Goal: Task Accomplishment & Management: Use online tool/utility

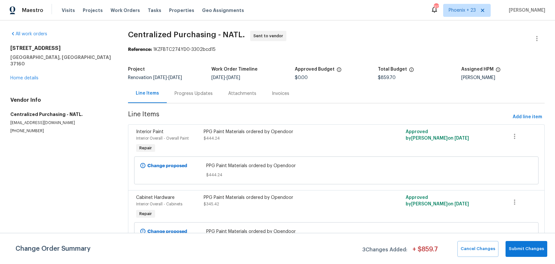
click at [125, 11] on span "Work Orders" at bounding box center [125, 10] width 29 height 6
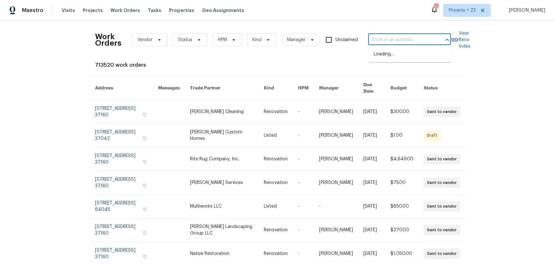
click at [395, 39] on input "text" at bounding box center [400, 40] width 65 height 10
paste input "3PXBWKNBK3Z0D"
type input "3PXBWKNBK3Z0D"
click at [408, 43] on input "text" at bounding box center [400, 40] width 65 height 10
paste input "[STREET_ADDRESS][PERSON_NAME]"
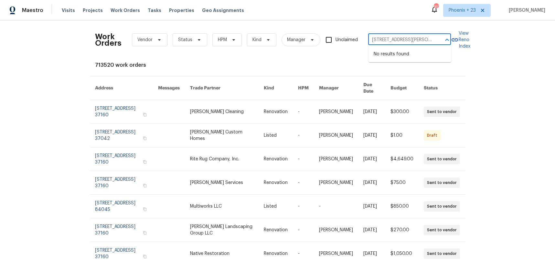
scroll to position [0, 21]
type input "[STREET_ADDRESS][PERSON_NAME]"
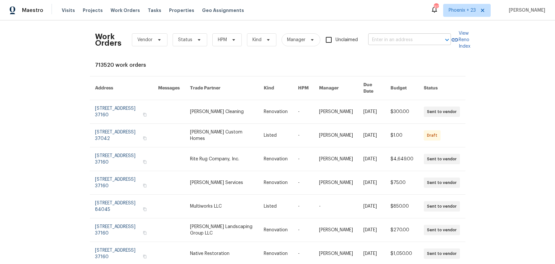
click at [405, 43] on input "text" at bounding box center [400, 40] width 65 height 10
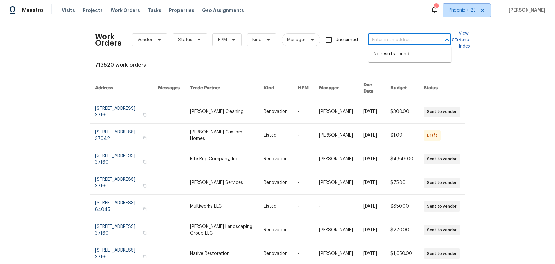
click at [462, 13] on span "Phoenix + 23" at bounding box center [462, 10] width 27 height 6
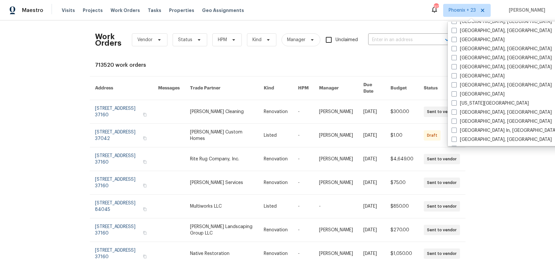
scroll to position [349, 0]
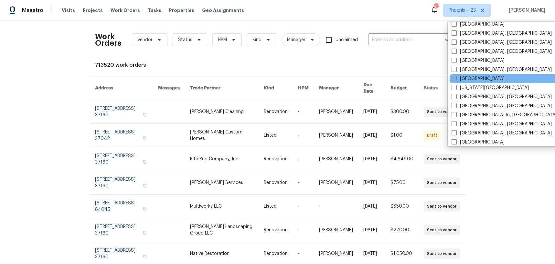
click at [476, 80] on label "[GEOGRAPHIC_DATA]" at bounding box center [478, 78] width 53 height 6
click at [456, 80] on input "[GEOGRAPHIC_DATA]" at bounding box center [454, 77] width 4 height 4
checkbox input "true"
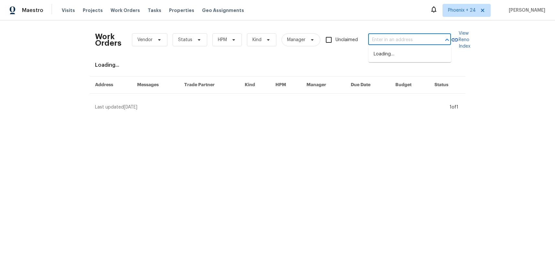
click at [378, 36] on input "text" at bounding box center [400, 40] width 65 height 10
paste input "9142 Craven Rd, Jacksonville, FL 32257"
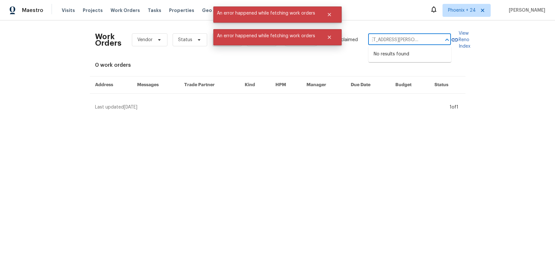
type input "9142 Craven Rd, Jacksonville, FL 32257"
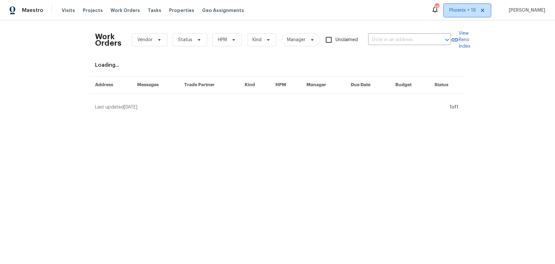
click at [471, 9] on span "Phoenix + 19" at bounding box center [463, 10] width 27 height 6
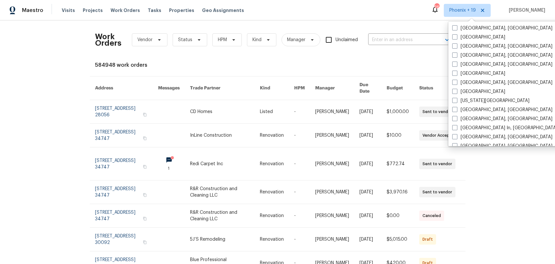
scroll to position [327, 0]
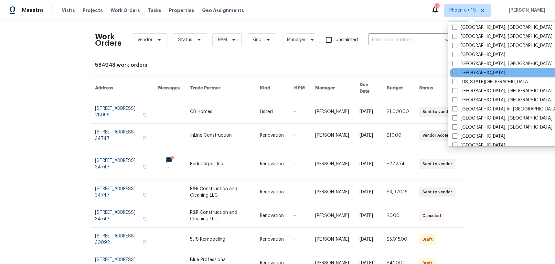
click at [468, 71] on label "[GEOGRAPHIC_DATA]" at bounding box center [478, 73] width 53 height 6
click at [457, 71] on input "[GEOGRAPHIC_DATA]" at bounding box center [454, 72] width 4 height 4
checkbox input "true"
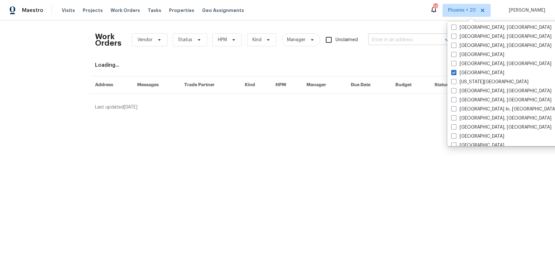
click at [397, 40] on input "text" at bounding box center [400, 40] width 65 height 10
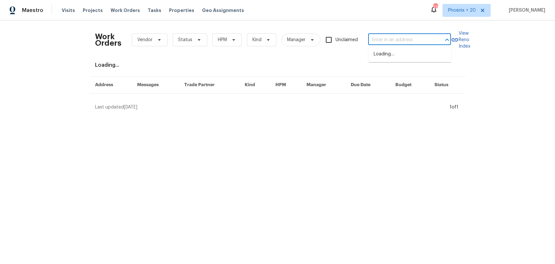
paste input "[STREET_ADDRESS][PERSON_NAME]"
type input "[STREET_ADDRESS][PERSON_NAME]"
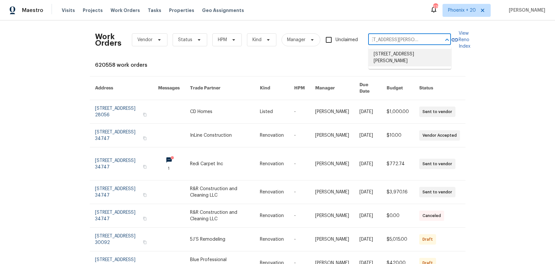
click at [400, 49] on li "[STREET_ADDRESS][PERSON_NAME]" at bounding box center [410, 57] width 83 height 17
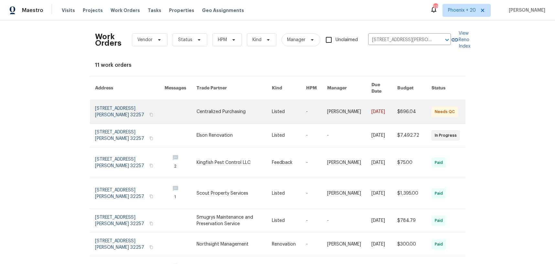
click at [210, 114] on link at bounding box center [234, 111] width 75 height 23
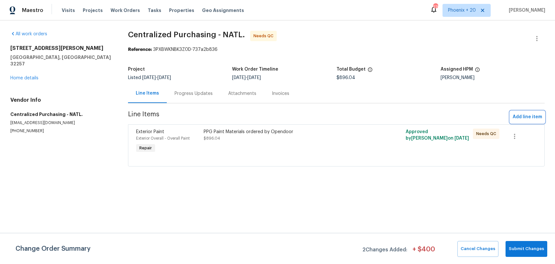
click at [517, 116] on span "Add line item" at bounding box center [527, 117] width 29 height 8
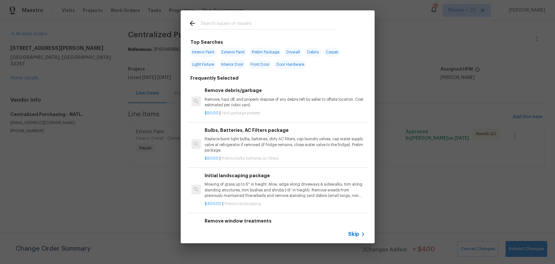
click at [235, 27] on input "text" at bounding box center [269, 24] width 137 height 10
drag, startPoint x: 86, startPoint y: 74, endPoint x: 55, endPoint y: 73, distance: 31.7
click at [86, 74] on div "Top Searches Interior Paint Exterior Paint Prelim Package Drywall Debris Carpet…" at bounding box center [277, 126] width 555 height 253
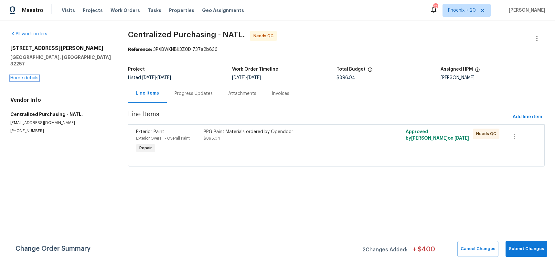
click at [31, 76] on link "Home details" at bounding box center [24, 78] width 28 height 5
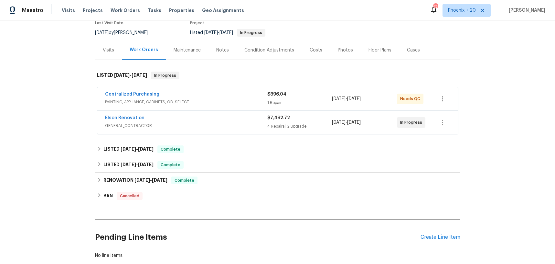
scroll to position [74, 0]
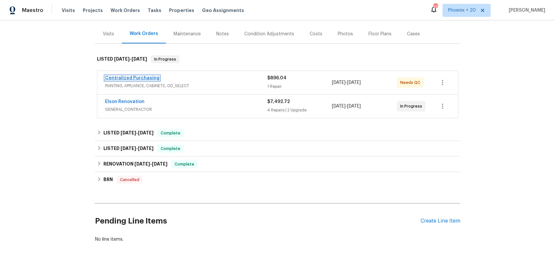
click at [144, 76] on link "Centralized Purchasing" at bounding box center [132, 78] width 54 height 5
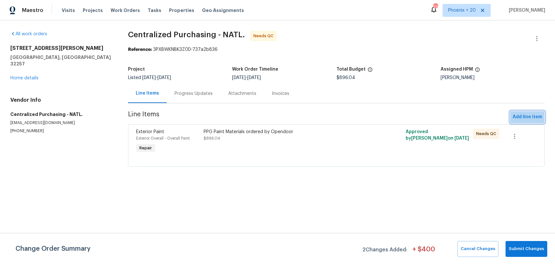
click at [519, 114] on span "Add line item" at bounding box center [527, 117] width 29 height 8
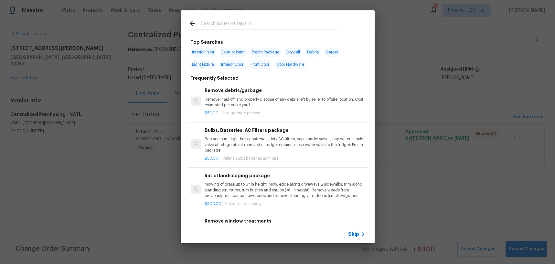
click at [255, 27] on input "text" at bounding box center [269, 24] width 137 height 10
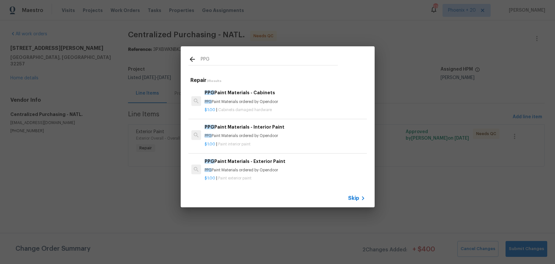
type input "PPG"
click at [290, 167] on div "PPG Paint Materials - Exterior Paint PPG Paint Materials ordered by Opendoor" at bounding box center [285, 166] width 160 height 16
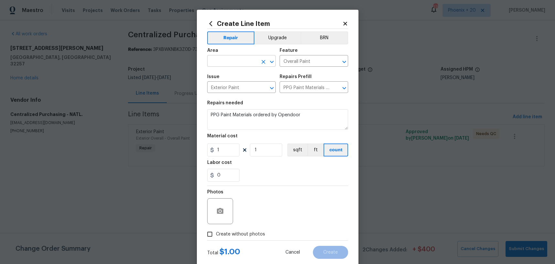
click at [239, 60] on input "text" at bounding box center [232, 62] width 50 height 10
click at [237, 74] on li "Exterior Overall" at bounding box center [241, 76] width 69 height 11
type input "Exterior Overall"
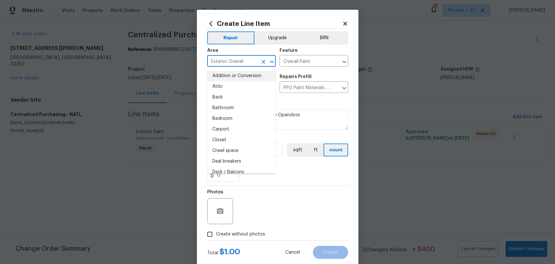
drag, startPoint x: 327, startPoint y: 210, endPoint x: 273, endPoint y: 181, distance: 60.9
click at [324, 208] on div "Photos" at bounding box center [277, 207] width 141 height 42
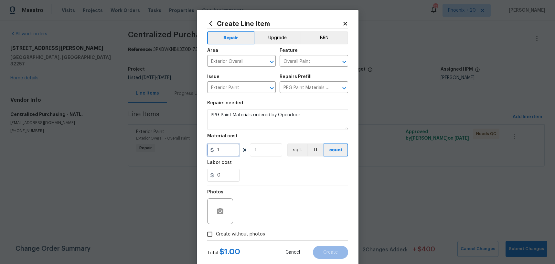
click at [224, 153] on input "1" at bounding box center [223, 149] width 32 height 13
type input "100.81"
drag, startPoint x: 252, startPoint y: 246, endPoint x: 251, endPoint y: 239, distance: 6.8
click at [252, 244] on div "Total $ 1.00 Cancel Create" at bounding box center [277, 249] width 141 height 18
click at [251, 234] on span "Create without photos" at bounding box center [240, 234] width 49 height 7
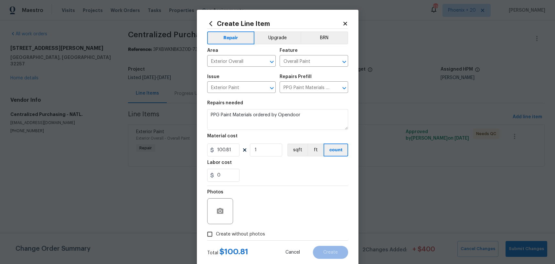
click at [216, 234] on input "Create without photos" at bounding box center [210, 234] width 12 height 12
checkbox input "true"
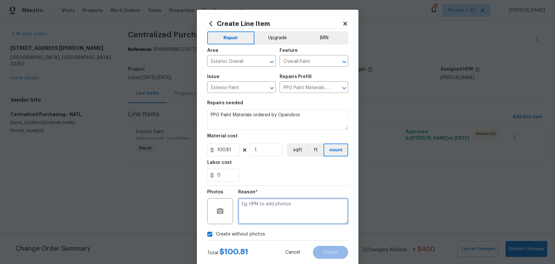
click at [264, 218] on textarea at bounding box center [293, 211] width 110 height 26
type textarea "NA"
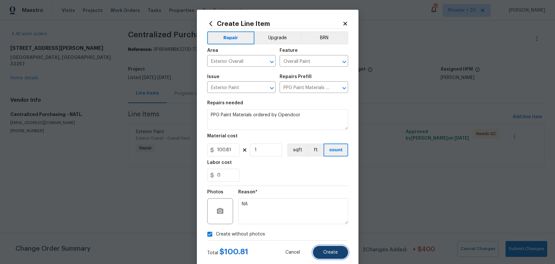
click at [338, 250] on button "Create" at bounding box center [330, 251] width 35 height 13
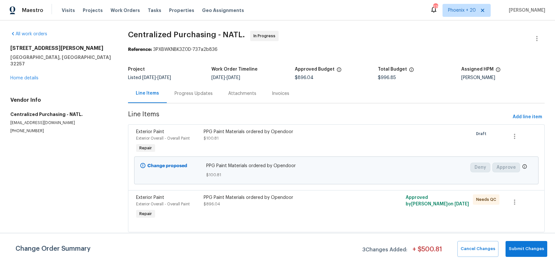
click at [121, 16] on div "Visits Projects Work Orders Tasks Properties Geo Assignments" at bounding box center [157, 10] width 190 height 13
click at [122, 13] on span "Work Orders" at bounding box center [125, 10] width 29 height 6
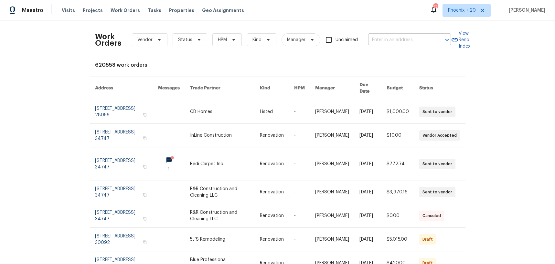
click at [394, 40] on input "text" at bounding box center [400, 40] width 65 height 10
paste input "349 Wakefield Dr Apt A, Charlotte, NC 28209"
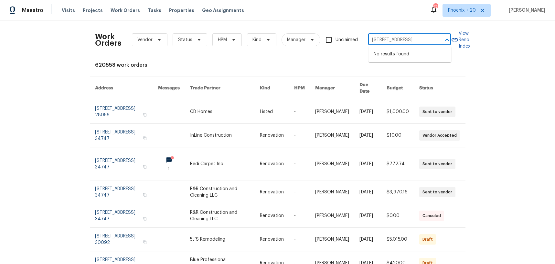
type input "349 Wakefield Dr Apt A, Charlotte, NC 28209"
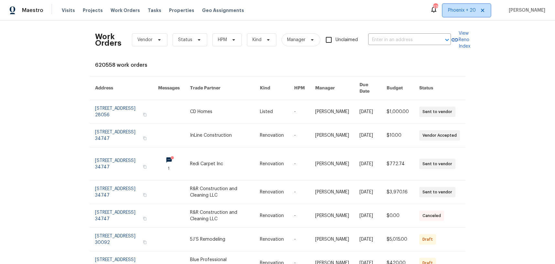
click at [473, 15] on span "Phoenix + 20" at bounding box center [467, 10] width 48 height 13
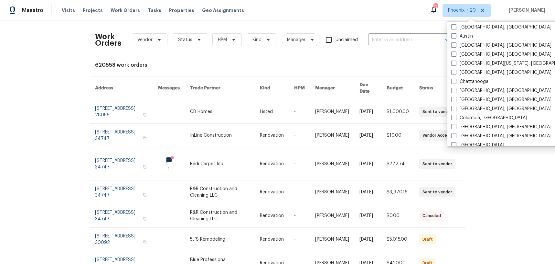
scroll to position [209, 0]
click at [413, 39] on input "text" at bounding box center [400, 40] width 65 height 10
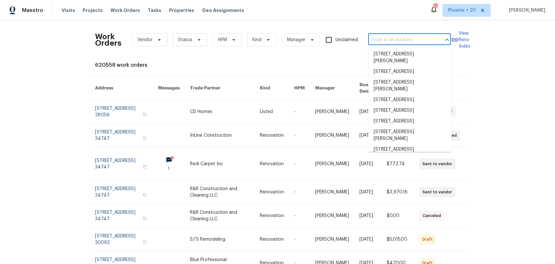
paste input "349 Wakefield Dr Apt A, Charlotte, NC 28209"
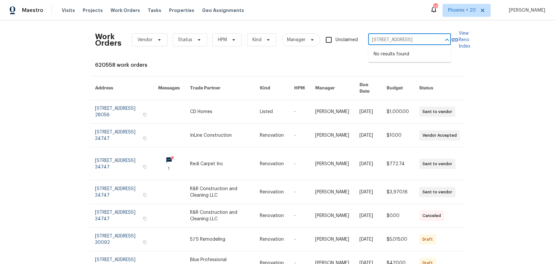
scroll to position [0, 34]
drag, startPoint x: 376, startPoint y: 40, endPoint x: 440, endPoint y: 39, distance: 64.4
click at [440, 39] on div "349 Wakefield Dr Apt A, Charlotte, NC 28209 ​" at bounding box center [409, 40] width 83 height 10
type input "349 Wakefield Dr"
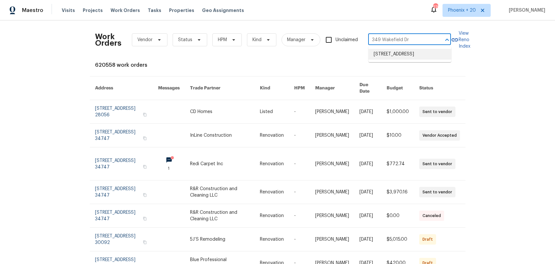
click at [421, 60] on li "349 Wakefield Dr Apt A, Charlotte, NC 28209" at bounding box center [410, 54] width 83 height 11
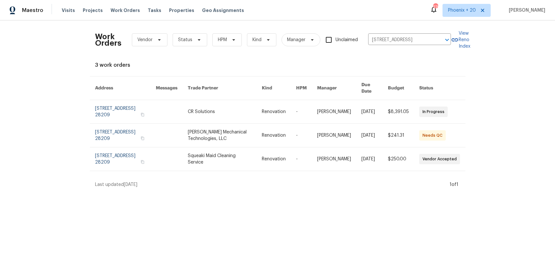
click at [225, 114] on link at bounding box center [225, 111] width 74 height 23
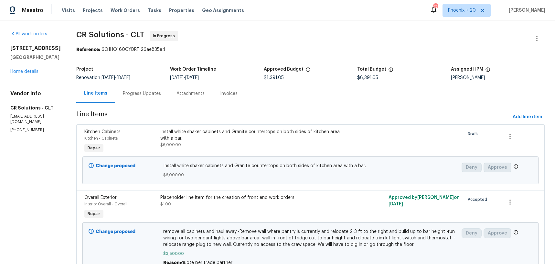
click at [37, 60] on h5 "Charlotte, NC 28209" at bounding box center [35, 57] width 50 height 6
click at [32, 74] on link "Home details" at bounding box center [24, 71] width 28 height 5
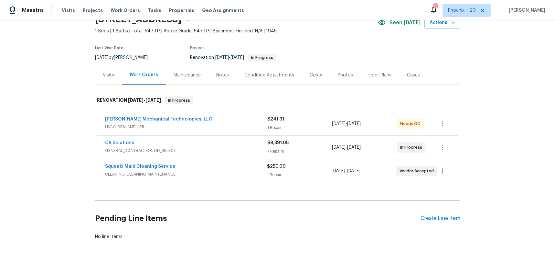
scroll to position [53, 0]
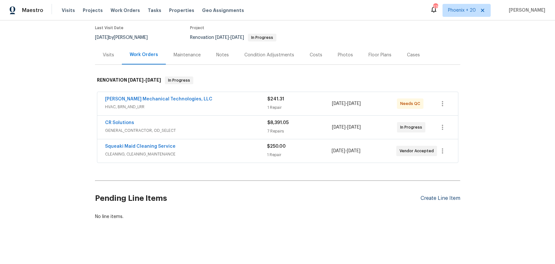
click at [432, 198] on div "Create Line Item" at bounding box center [441, 198] width 40 height 6
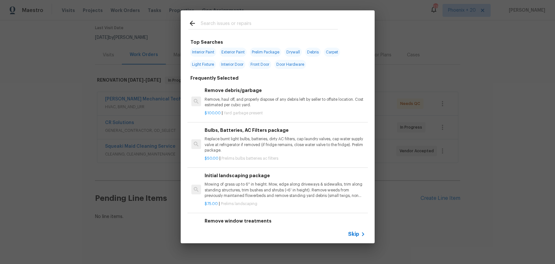
click at [239, 25] on input "text" at bounding box center [269, 24] width 137 height 10
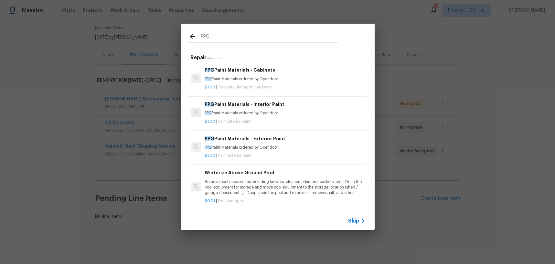
type input "PPG"
click at [290, 121] on p "$1.00 | Paint interior paint" at bounding box center [285, 121] width 160 height 5
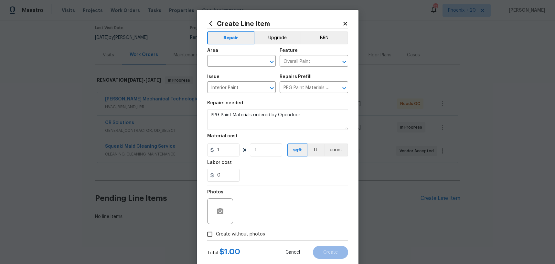
click at [213, 26] on icon at bounding box center [210, 23] width 7 height 7
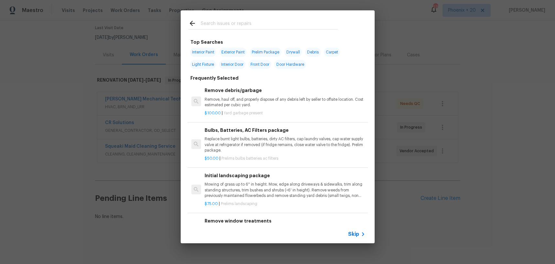
click at [205, 24] on input "text" at bounding box center [269, 24] width 137 height 10
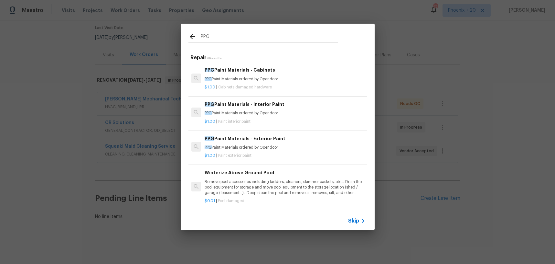
type input "PPG"
click at [273, 125] on div "PPG Paint Materials - Interior Paint PPG Paint Materials ordered by Opendoor $1…" at bounding box center [285, 113] width 162 height 26
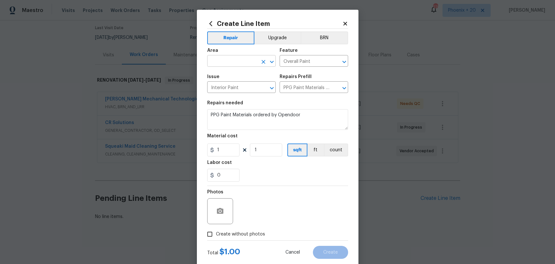
click at [243, 61] on input "text" at bounding box center [232, 62] width 50 height 10
click at [254, 84] on li "Interior Overall" at bounding box center [241, 86] width 69 height 11
type input "Interior Overall"
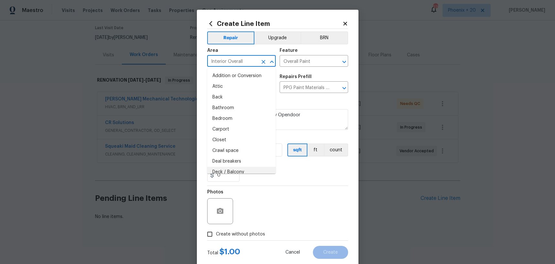
drag, startPoint x: 272, startPoint y: 191, endPoint x: 269, endPoint y: 185, distance: 6.2
click at [271, 190] on div "Photos" at bounding box center [277, 207] width 141 height 42
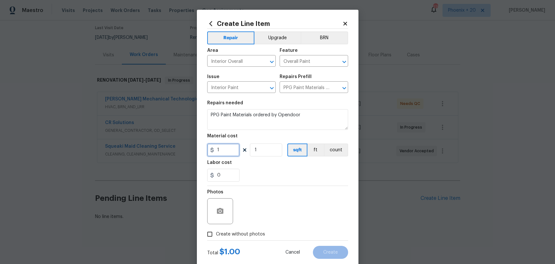
drag, startPoint x: 216, startPoint y: 148, endPoint x: 206, endPoint y: 147, distance: 9.5
click at [206, 147] on div "Create Line Item Repair Upgrade BRN Area Interior Overall ​ Feature Overall Pai…" at bounding box center [278, 139] width 162 height 259
type input "282.5"
click at [229, 240] on div "Total $ 1.00 Cancel Create" at bounding box center [277, 249] width 141 height 18
click at [231, 235] on span "Create without photos" at bounding box center [240, 234] width 49 height 7
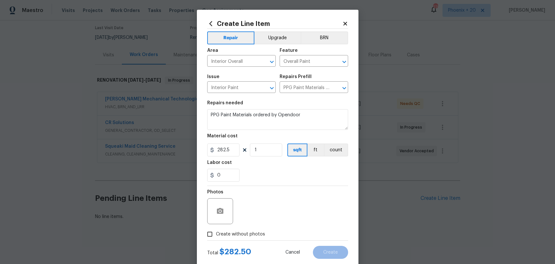
click at [216, 235] on input "Create without photos" at bounding box center [210, 234] width 12 height 12
checkbox input "true"
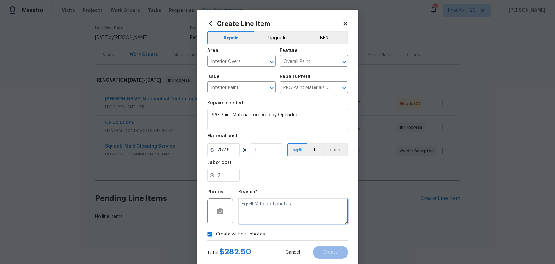
click at [254, 221] on textarea at bounding box center [293, 211] width 110 height 26
type textarea "NA"
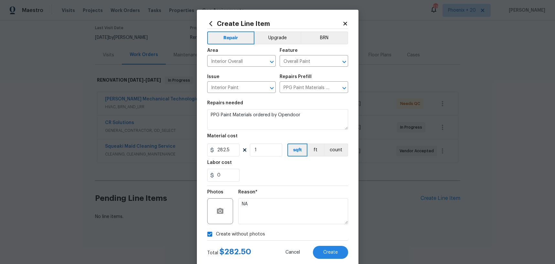
click at [308, 187] on div "Reason* NA" at bounding box center [293, 207] width 110 height 42
click at [336, 253] on span "Create" at bounding box center [330, 252] width 15 height 5
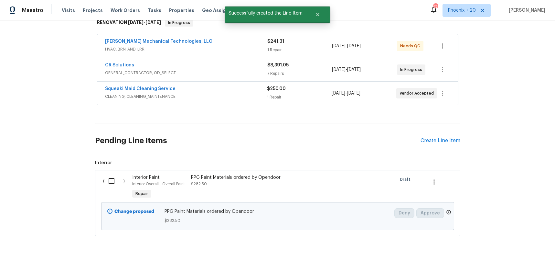
scroll to position [123, 0]
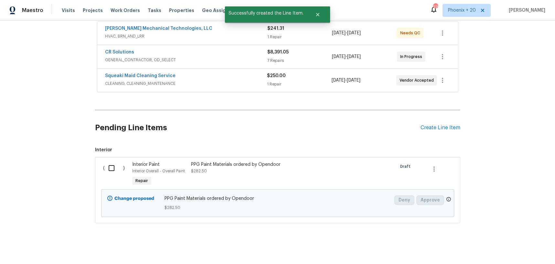
drag, startPoint x: 112, startPoint y: 158, endPoint x: 111, endPoint y: 167, distance: 8.8
click at [112, 158] on div "( ) Interior Paint Interior Overall - Overall Paint Repair PPG Paint Materials …" at bounding box center [277, 190] width 365 height 66
drag, startPoint x: 111, startPoint y: 167, endPoint x: 174, endPoint y: 190, distance: 66.8
click at [113, 168] on input "checkbox" at bounding box center [114, 168] width 18 height 14
checkbox input "true"
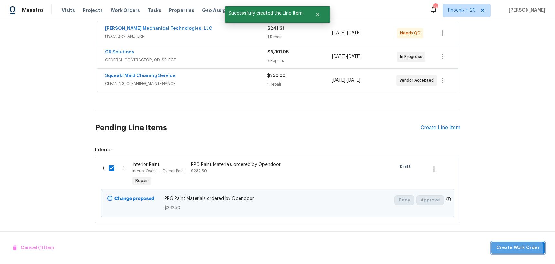
click at [503, 249] on span "Create Work Order" at bounding box center [518, 248] width 43 height 8
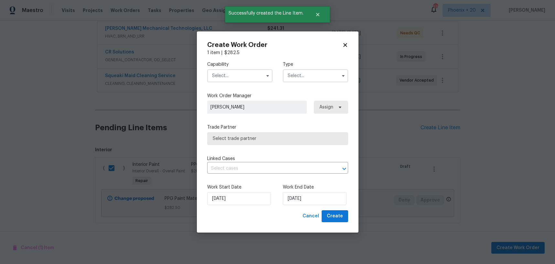
click at [249, 71] on input "text" at bounding box center [239, 75] width 65 height 13
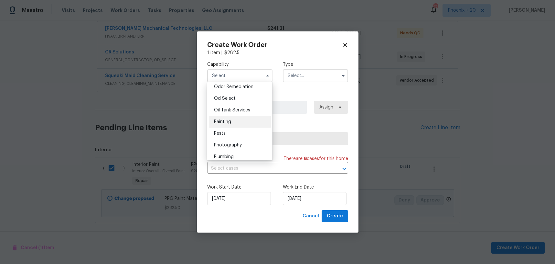
scroll to position [513, 0]
drag, startPoint x: 246, startPoint y: 117, endPoint x: 317, endPoint y: 77, distance: 81.6
click at [245, 117] on div "Painting" at bounding box center [240, 120] width 62 height 12
type input "Painting"
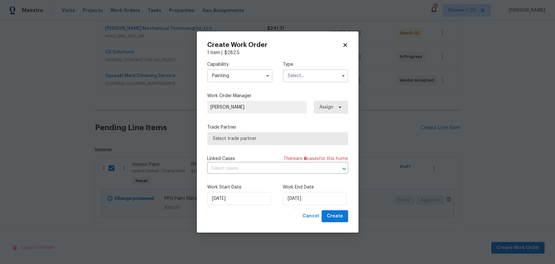
drag, startPoint x: 321, startPoint y: 75, endPoint x: 321, endPoint y: 79, distance: 3.6
click at [321, 75] on input "text" at bounding box center [315, 75] width 65 height 13
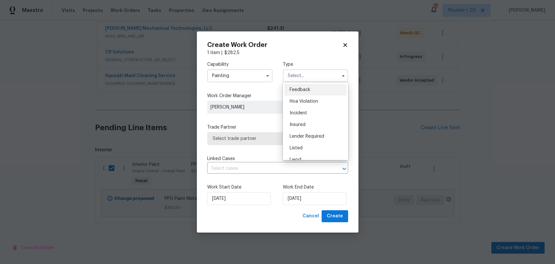
scroll to position [77, 0]
click at [316, 118] on div "Renovation" at bounding box center [316, 118] width 62 height 12
type input "Renovation"
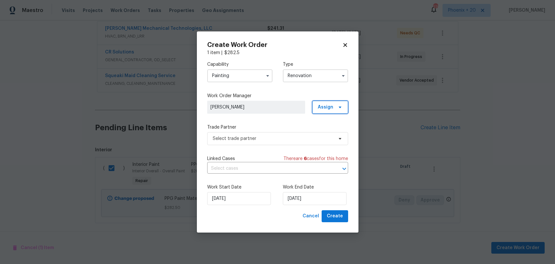
click at [327, 105] on span "Assign" at bounding box center [326, 107] width 16 height 6
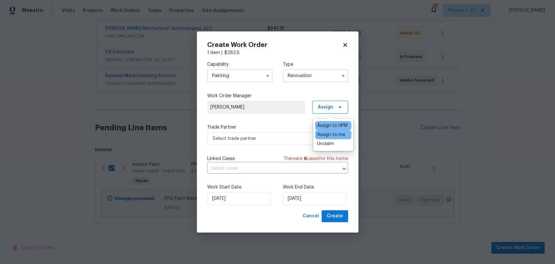
click at [325, 132] on div "Assign to me" at bounding box center [331, 134] width 28 height 6
click at [269, 136] on span "Select trade partner" at bounding box center [273, 138] width 121 height 6
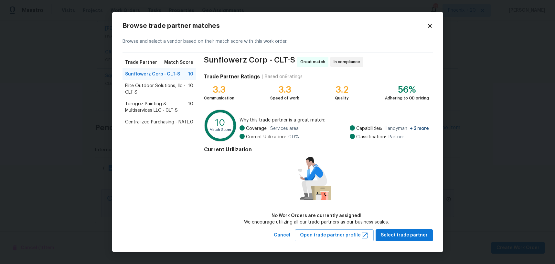
click at [145, 114] on div "Torogoz Painting & Multiservices LLC - CLT-S 10" at bounding box center [160, 107] width 74 height 18
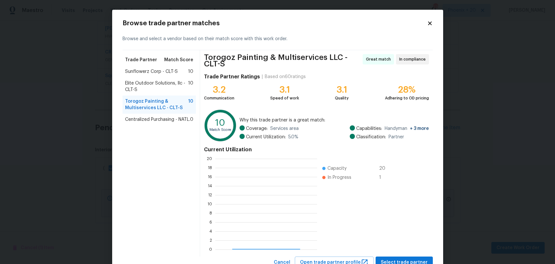
scroll to position [91, 102]
click at [147, 118] on span "Centralized Purchasing - NATL." at bounding box center [157, 119] width 65 height 6
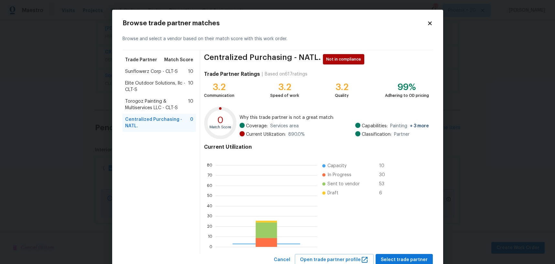
scroll to position [91, 102]
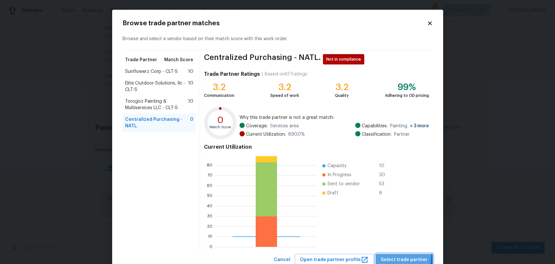
click at [402, 255] on span "Select trade partner" at bounding box center [404, 259] width 47 height 8
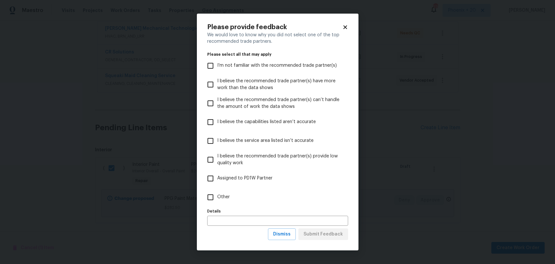
drag, startPoint x: 273, startPoint y: 201, endPoint x: 283, endPoint y: 209, distance: 13.1
click at [274, 201] on label "Other" at bounding box center [273, 197] width 139 height 19
click at [217, 201] on input "Other" at bounding box center [211, 197] width 14 height 14
checkbox input "true"
click at [321, 230] on span "Submit Feedback" at bounding box center [323, 234] width 39 height 8
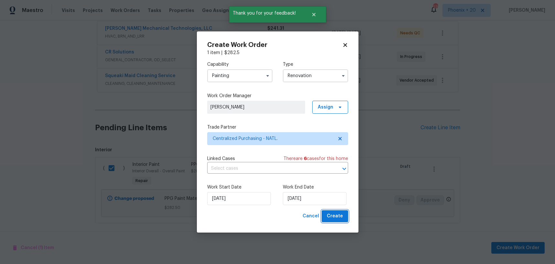
click at [331, 221] on button "Create" at bounding box center [335, 216] width 27 height 12
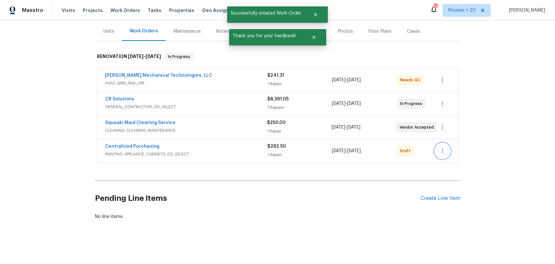
click at [448, 148] on button "button" at bounding box center [443, 151] width 16 height 16
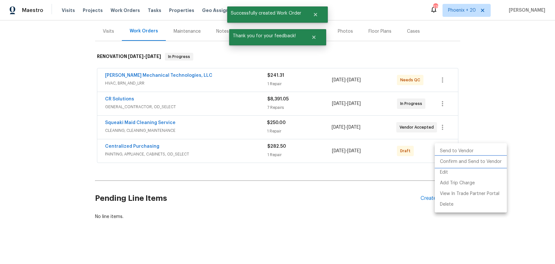
click at [452, 159] on li "Confirm and Send to Vendor" at bounding box center [471, 161] width 72 height 11
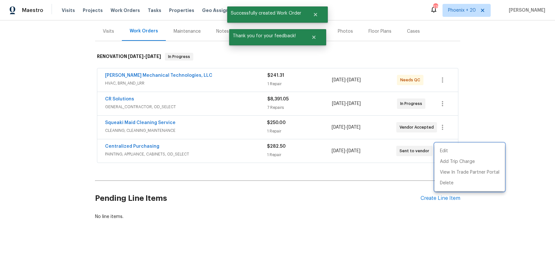
click at [139, 154] on div at bounding box center [277, 132] width 555 height 264
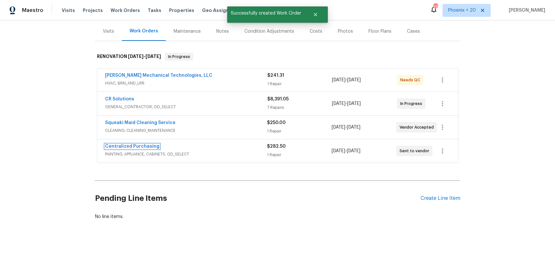
click at [136, 147] on link "Centralized Purchasing" at bounding box center [132, 146] width 54 height 5
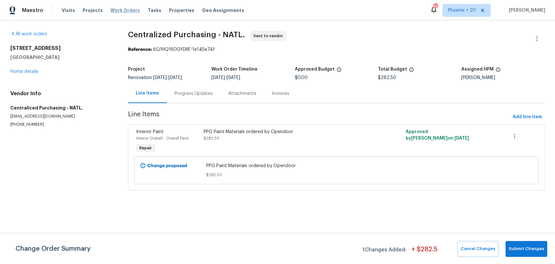
click at [133, 10] on span "Work Orders" at bounding box center [125, 10] width 29 height 6
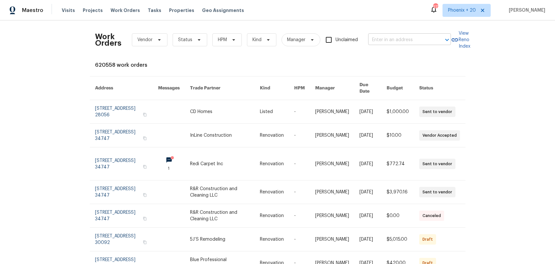
click at [379, 37] on input "text" at bounding box center [400, 40] width 65 height 10
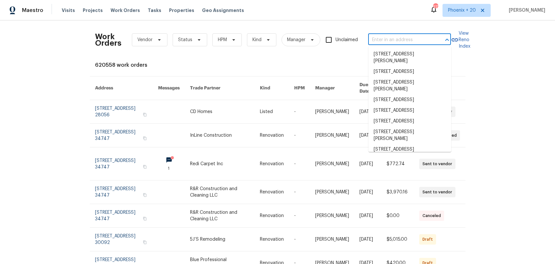
paste input "[STREET_ADDRESS][PERSON_NAME]"
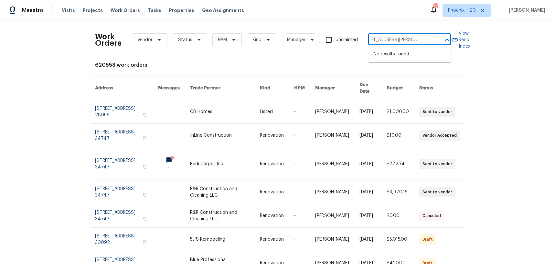
type input "[STREET_ADDRESS][PERSON_NAME]"
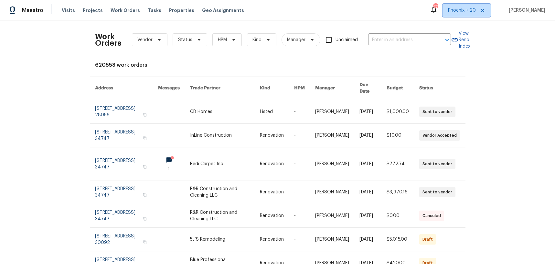
drag, startPoint x: 458, startPoint y: 9, endPoint x: 458, endPoint y: 15, distance: 5.2
click at [459, 10] on span "Phoenix + 20" at bounding box center [462, 10] width 28 height 6
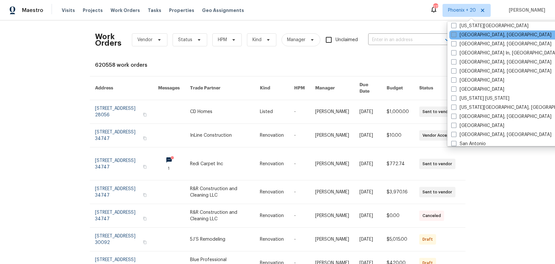
scroll to position [390, 0]
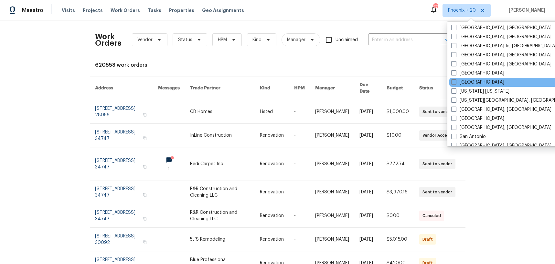
click at [465, 78] on div "[GEOGRAPHIC_DATA]" at bounding box center [515, 82] width 130 height 9
click at [464, 81] on label "[GEOGRAPHIC_DATA]" at bounding box center [477, 82] width 53 height 6
click at [456, 81] on input "[GEOGRAPHIC_DATA]" at bounding box center [453, 81] width 4 height 4
checkbox input "true"
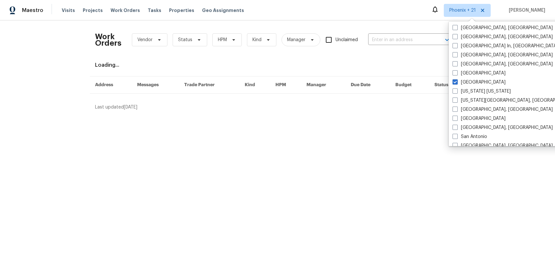
click at [396, 33] on div "Work Orders Vendor Status HPM Kind Manager Unclaimed ​" at bounding box center [273, 40] width 356 height 28
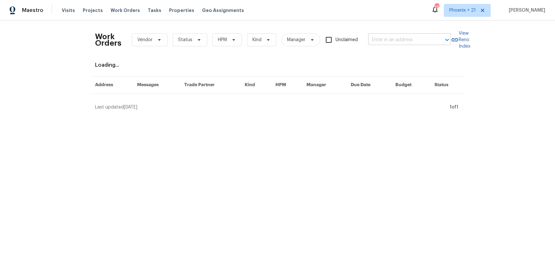
click at [396, 36] on input "text" at bounding box center [400, 40] width 65 height 10
paste input "[STREET_ADDRESS][PERSON_NAME]"
type input "[STREET_ADDRESS][PERSON_NAME]"
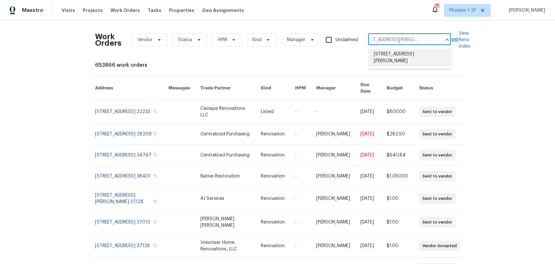
click at [392, 53] on li "[STREET_ADDRESS][PERSON_NAME]" at bounding box center [410, 57] width 83 height 17
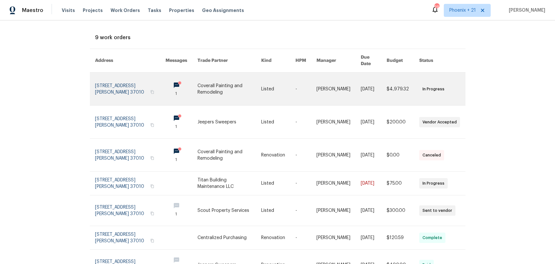
scroll to position [39, 0]
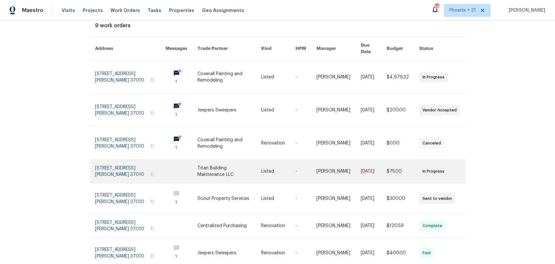
click at [245, 164] on link at bounding box center [229, 170] width 63 height 23
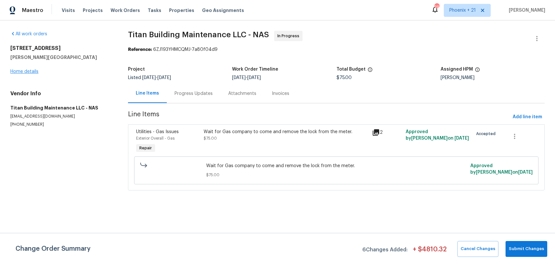
click at [32, 69] on div "3624 Prestwicke Pl Adams, TN 37010 Home details" at bounding box center [61, 60] width 102 height 30
click at [32, 69] on link "Home details" at bounding box center [24, 71] width 28 height 5
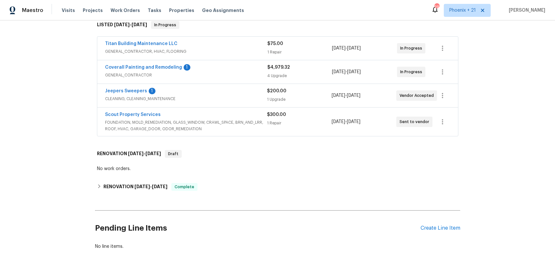
scroll to position [138, 0]
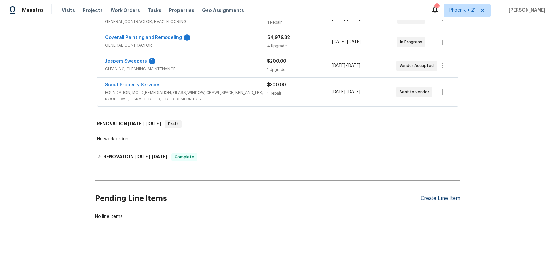
click at [442, 199] on div "Create Line Item" at bounding box center [441, 198] width 40 height 6
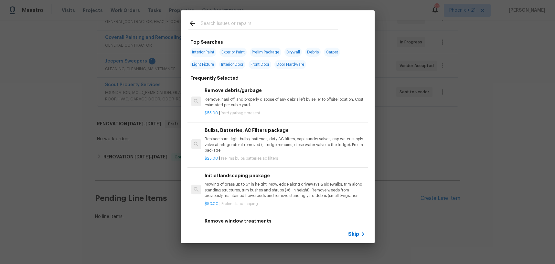
click at [266, 24] on input "text" at bounding box center [269, 24] width 137 height 10
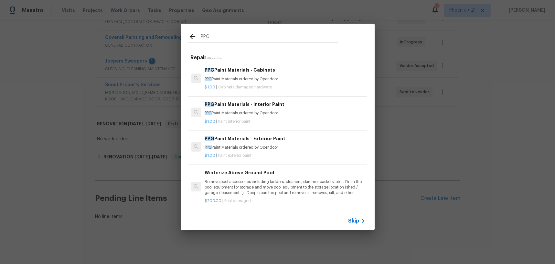
type input "PPG"
click at [280, 109] on div "PPG Paint Materials - Interior Paint PPG Paint Materials ordered by Opendoor" at bounding box center [285, 109] width 160 height 16
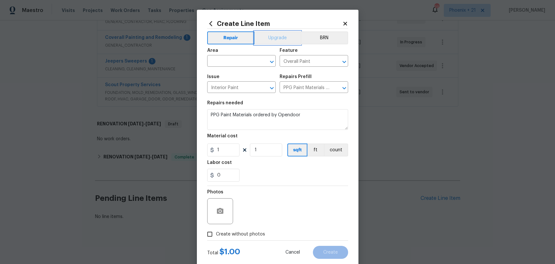
click at [283, 42] on button "Upgrade" at bounding box center [278, 37] width 46 height 13
click at [223, 149] on input "1" at bounding box center [223, 149] width 32 height 13
type input "1161.45"
drag, startPoint x: 243, startPoint y: 195, endPoint x: 239, endPoint y: 205, distance: 11.2
click at [243, 195] on div "Photos" at bounding box center [277, 207] width 141 height 42
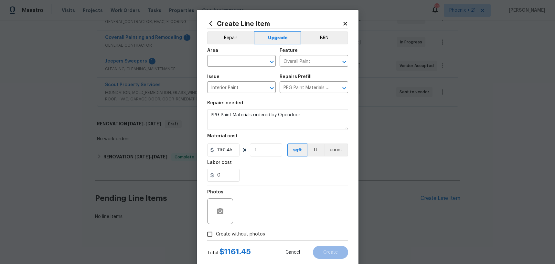
click at [236, 231] on span "Create without photos" at bounding box center [240, 234] width 49 height 7
click at [216, 231] on input "Create without photos" at bounding box center [210, 234] width 12 height 12
checkbox input "true"
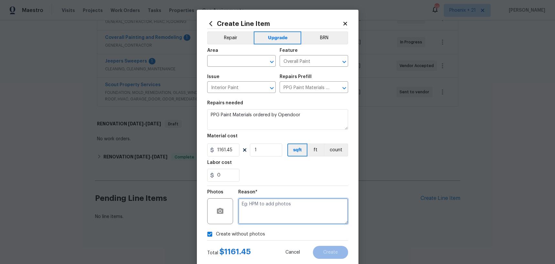
click at [264, 208] on textarea at bounding box center [293, 211] width 110 height 26
type textarea "NA"
click at [319, 234] on div "Create without photos" at bounding box center [277, 234] width 141 height 12
click at [244, 58] on input "text" at bounding box center [232, 62] width 50 height 10
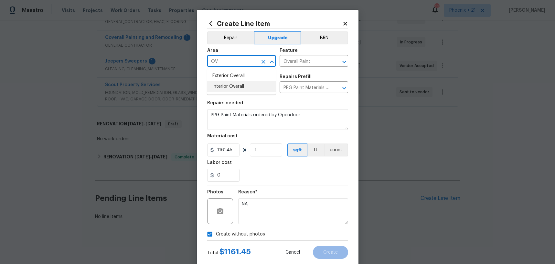
click at [240, 85] on li "Interior Overall" at bounding box center [241, 86] width 69 height 11
type input "Interior Overall"
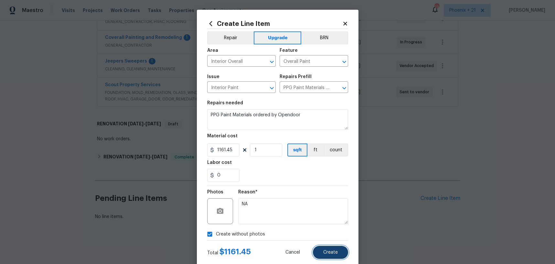
click at [327, 246] on button "Create" at bounding box center [330, 251] width 35 height 13
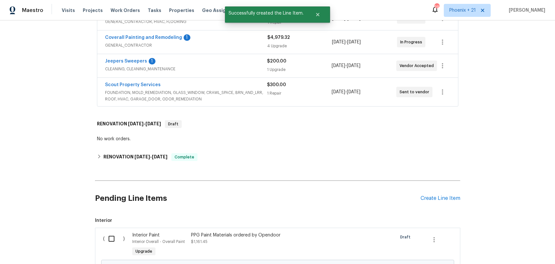
scroll to position [212, 0]
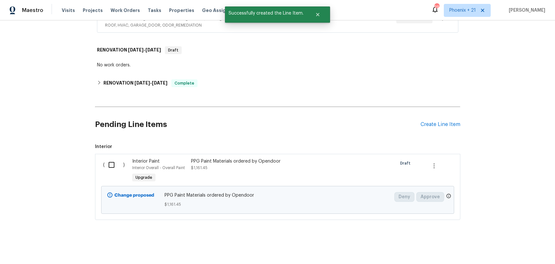
click at [118, 162] on input "checkbox" at bounding box center [114, 165] width 18 height 14
click at [503, 238] on div "Cancel (1) Item Create Work Order" at bounding box center [277, 247] width 555 height 33
click at [506, 244] on span "Create Work Order" at bounding box center [518, 248] width 43 height 8
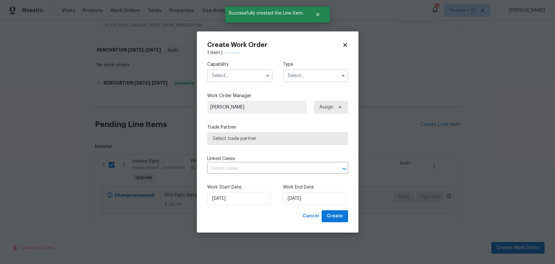
checkbox input "false"
drag, startPoint x: 237, startPoint y: 77, endPoint x: 235, endPoint y: 80, distance: 3.5
click at [236, 77] on input "text" at bounding box center [239, 75] width 65 height 13
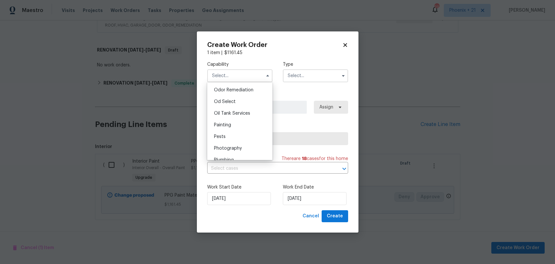
scroll to position [510, 0]
click at [242, 120] on div "Painting" at bounding box center [240, 123] width 62 height 12
type input "Painting"
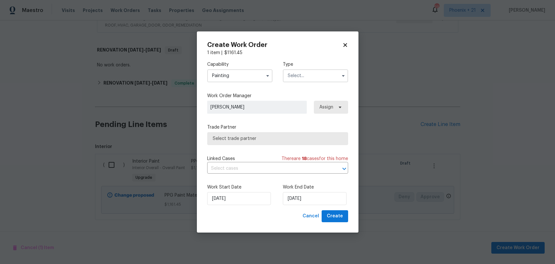
drag, startPoint x: 292, startPoint y: 90, endPoint x: 292, endPoint y: 86, distance: 4.2
click at [292, 88] on div "Capability Painting Type Work Order Manager Stephanie Paul Assign Trade Partner…" at bounding box center [277, 133] width 141 height 154
click at [293, 80] on input "text" at bounding box center [315, 75] width 65 height 13
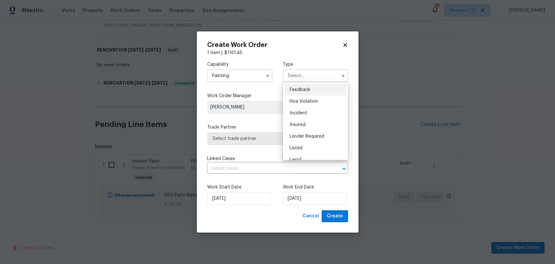
scroll to position [77, 0]
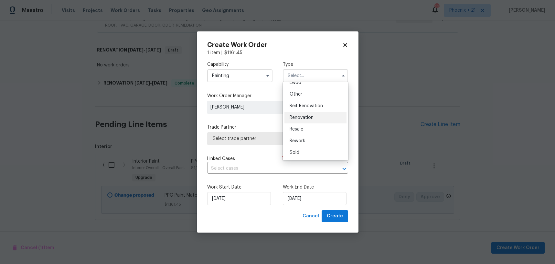
click at [305, 116] on span "Renovation" at bounding box center [302, 117] width 24 height 5
type input "Renovation"
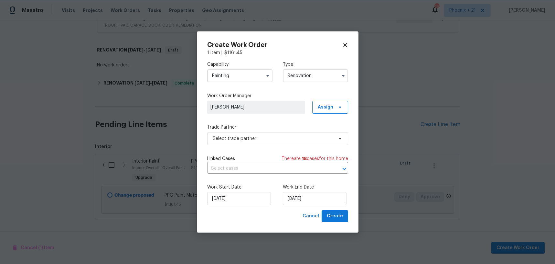
scroll to position [0, 0]
click at [322, 104] on span "Assign" at bounding box center [326, 107] width 16 height 6
click at [321, 132] on div "Assign to me" at bounding box center [331, 134] width 28 height 6
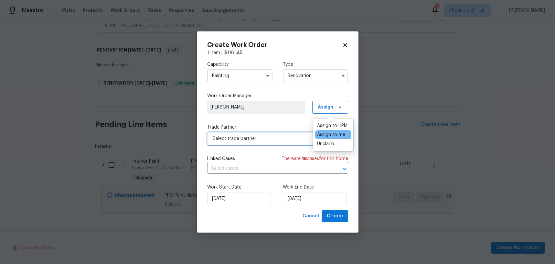
click at [275, 141] on span "Select trade partner" at bounding box center [273, 138] width 121 height 6
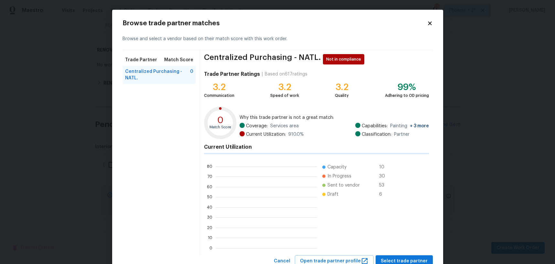
scroll to position [91, 102]
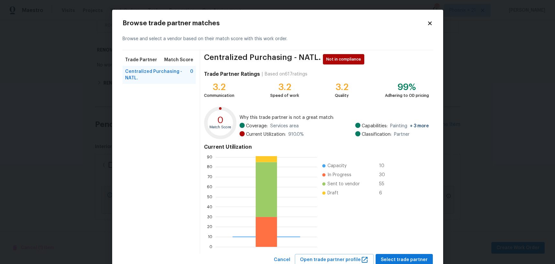
click at [397, 252] on div "Centralized Purchasing - NATL. Not in compliance Trade Partner Ratings | Based …" at bounding box center [316, 151] width 233 height 203
drag, startPoint x: 397, startPoint y: 255, endPoint x: 392, endPoint y: 253, distance: 5.4
click at [396, 255] on button "Select trade partner" at bounding box center [404, 260] width 57 height 12
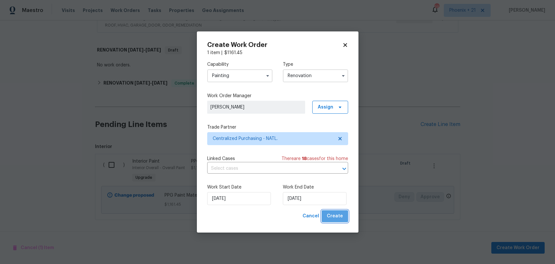
click at [345, 220] on button "Create" at bounding box center [335, 216] width 27 height 12
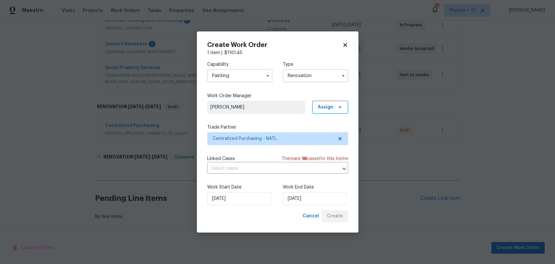
scroll to position [155, 0]
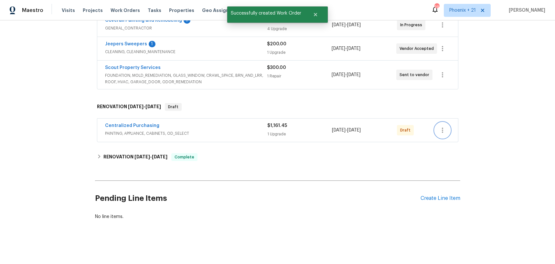
click at [442, 126] on icon "button" at bounding box center [443, 130] width 8 height 8
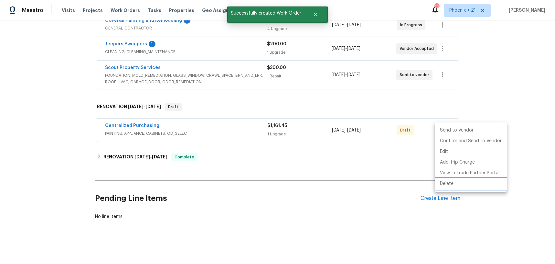
click at [446, 180] on li "Delete" at bounding box center [471, 183] width 72 height 11
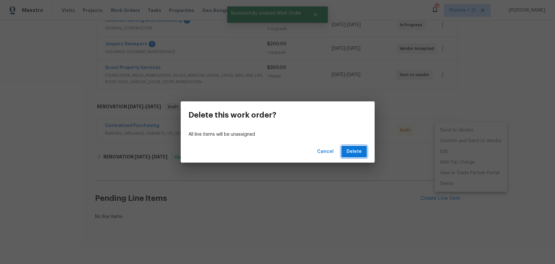
click at [354, 155] on span "Delete" at bounding box center [354, 151] width 15 height 8
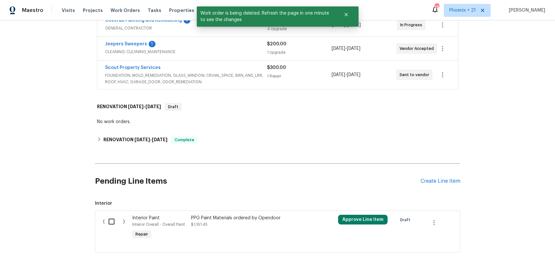
click at [107, 219] on input "checkbox" at bounding box center [114, 221] width 18 height 14
checkbox input "true"
click at [525, 246] on span "Create Work Order" at bounding box center [518, 248] width 43 height 8
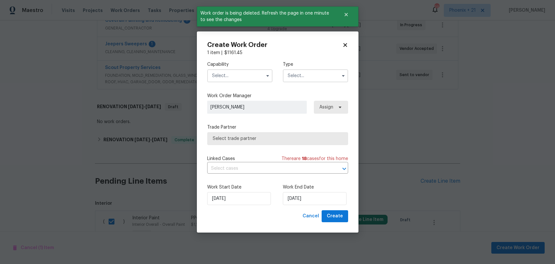
click at [229, 80] on input "text" at bounding box center [239, 75] width 65 height 13
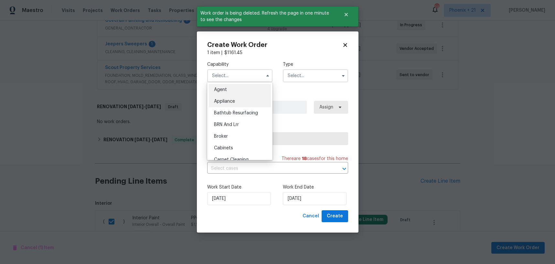
click at [229, 97] on div "Appliance" at bounding box center [240, 101] width 62 height 12
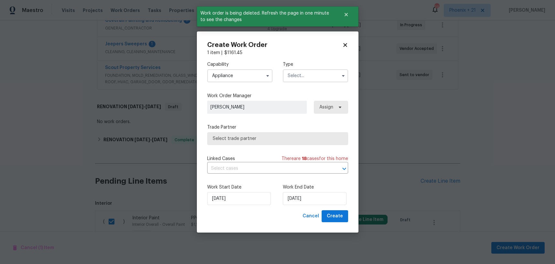
click at [297, 81] on input "text" at bounding box center [315, 75] width 65 height 13
click at [221, 73] on input "Appliance" at bounding box center [239, 75] width 65 height 13
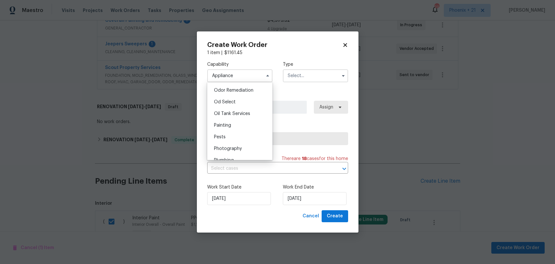
scroll to position [526, 0]
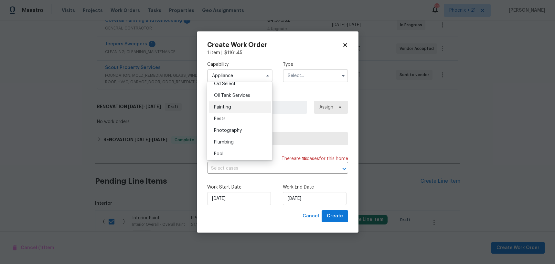
click at [228, 104] on div "Painting" at bounding box center [240, 107] width 62 height 12
type input "Painting"
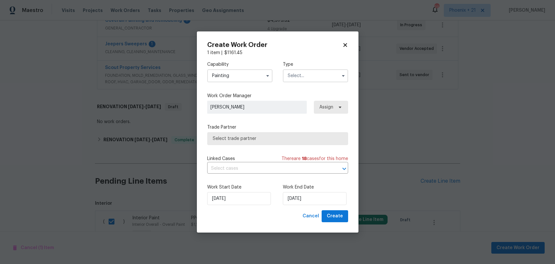
click at [299, 76] on input "text" at bounding box center [315, 75] width 65 height 13
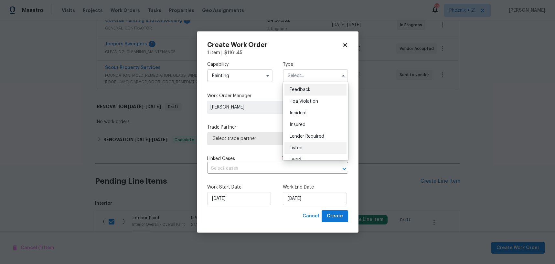
click at [316, 145] on div "Listed" at bounding box center [316, 148] width 62 height 12
type input "Listed"
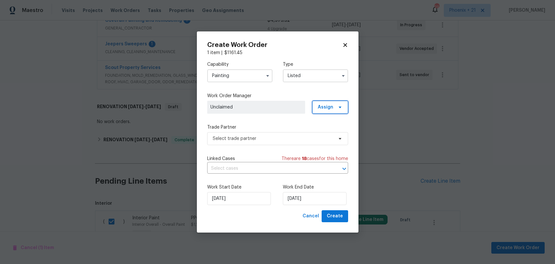
click at [324, 107] on span "Assign" at bounding box center [326, 107] width 16 height 6
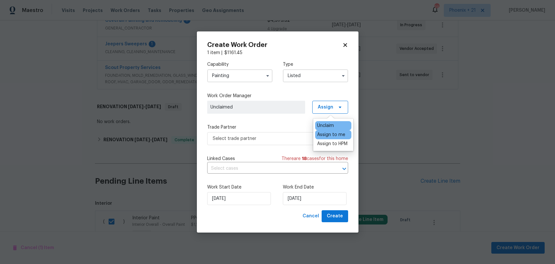
click at [322, 138] on div "Assign to me" at bounding box center [333, 134] width 36 height 9
click at [320, 136] on div "Assign to me" at bounding box center [331, 134] width 28 height 6
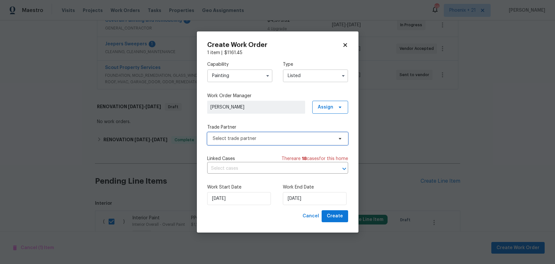
click at [276, 139] on span "Select trade partner" at bounding box center [273, 138] width 121 height 6
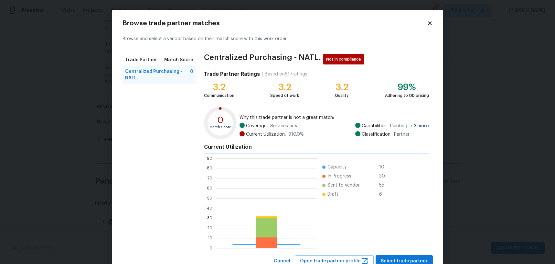
scroll to position [91, 102]
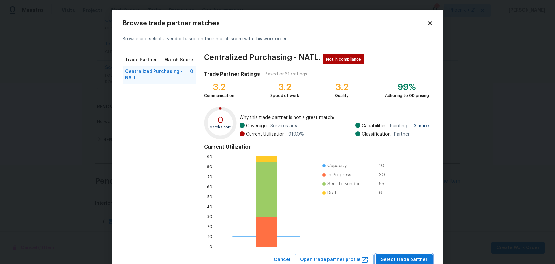
click at [390, 259] on span "Select trade partner" at bounding box center [404, 259] width 47 height 8
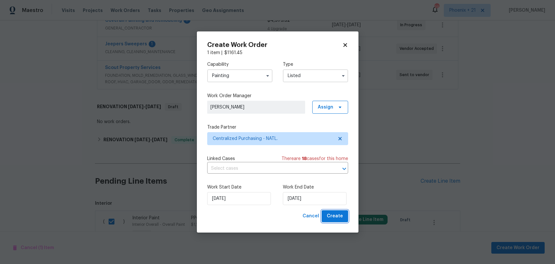
click at [337, 217] on span "Create" at bounding box center [335, 216] width 16 height 8
checkbox input "false"
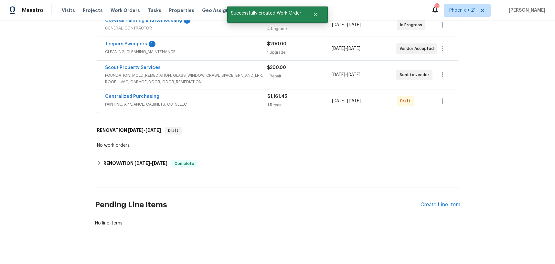
scroll to position [115, 0]
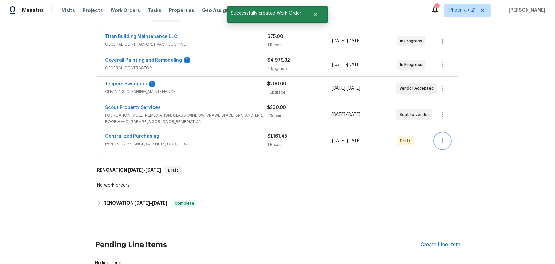
click at [447, 137] on button "button" at bounding box center [443, 141] width 16 height 16
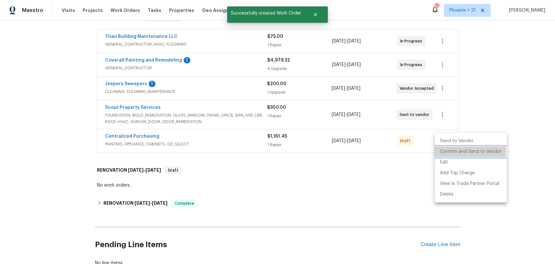
click at [445, 152] on li "Confirm and Send to Vendor" at bounding box center [471, 151] width 72 height 11
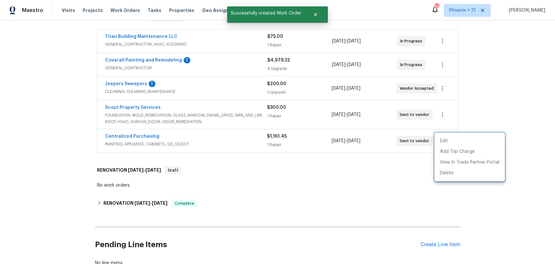
click at [147, 152] on div at bounding box center [277, 132] width 555 height 264
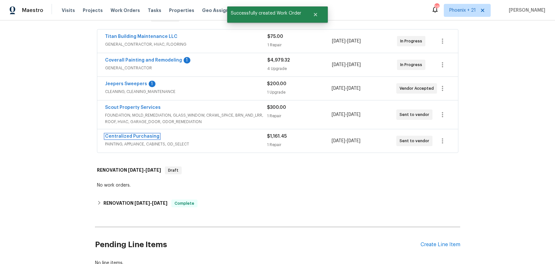
click at [137, 137] on link "Centralized Purchasing" at bounding box center [132, 136] width 54 height 5
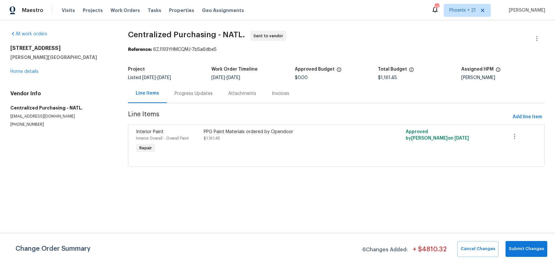
drag, startPoint x: 7, startPoint y: 48, endPoint x: 61, endPoint y: 53, distance: 53.6
click at [60, 49] on div "All work orders 3624 Prestwicke Pl Adams, TN 37010 Home details Vendor Info Cen…" at bounding box center [277, 102] width 555 height 164
copy h2 "[STREET_ADDRESS]"
click at [124, 8] on span "Work Orders" at bounding box center [125, 10] width 29 height 6
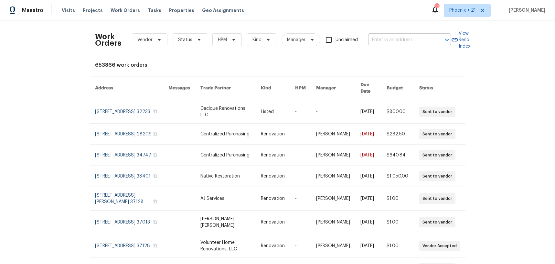
click at [420, 44] on input "text" at bounding box center [400, 40] width 65 height 10
paste input "1201 Elisha Ct, La Vergne, TN 37086"
type input "1201 Elisha Ct, La Vergne, TN 37086"
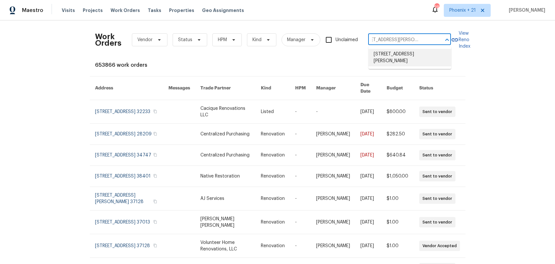
click at [408, 55] on li "1201 Elisha Ct, La Vergne, TN 37086" at bounding box center [410, 57] width 83 height 17
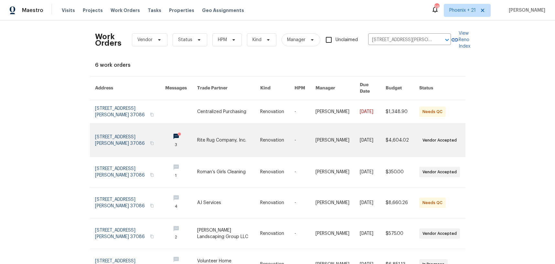
click at [203, 124] on link at bounding box center [228, 140] width 63 height 33
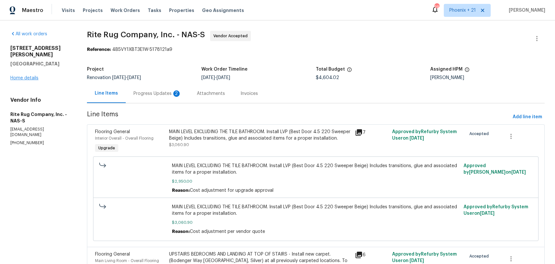
drag, startPoint x: 40, startPoint y: 69, endPoint x: 35, endPoint y: 72, distance: 5.4
click at [40, 69] on div "1201 Elisha Ct La Vergne, TN 37086 Home details" at bounding box center [40, 63] width 61 height 36
click at [35, 76] on link "Home details" at bounding box center [24, 78] width 28 height 5
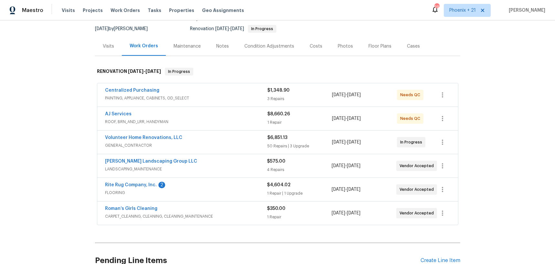
scroll to position [88, 0]
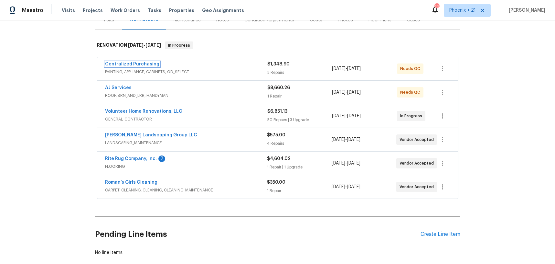
click at [126, 63] on link "Centralized Purchasing" at bounding box center [132, 64] width 54 height 5
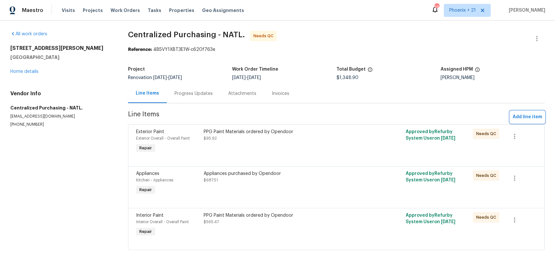
click at [527, 121] on button "Add line item" at bounding box center [527, 117] width 35 height 12
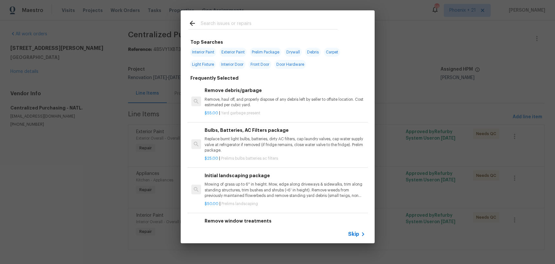
click at [265, 24] on input "text" at bounding box center [269, 24] width 137 height 10
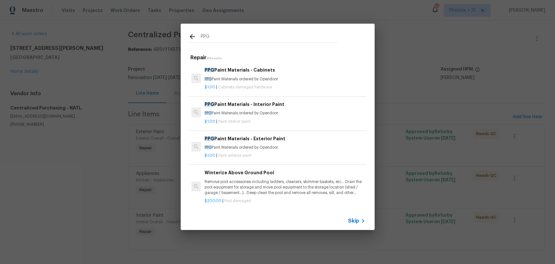
type input "PPG"
click at [282, 79] on p "PPG Paint Materials ordered by Opendoor" at bounding box center [285, 78] width 160 height 5
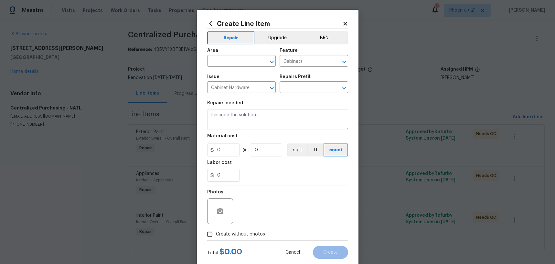
type input "PPG Paint Materials - Cabinets $1.00"
type textarea "PPG Paint Materials ordered by Opendoor"
type input "1"
click at [227, 56] on div "Area" at bounding box center [241, 52] width 69 height 8
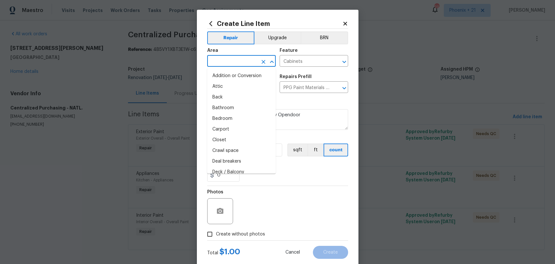
click at [227, 61] on input "text" at bounding box center [232, 62] width 50 height 10
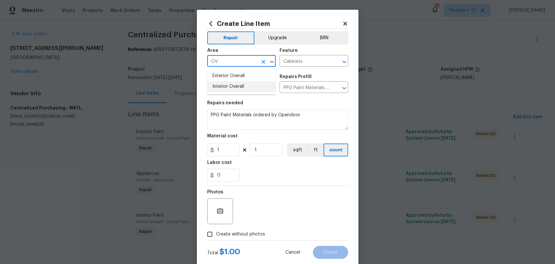
click at [230, 81] on li "Interior Overall" at bounding box center [241, 86] width 69 height 11
type input "Interior Overall"
drag, startPoint x: 323, startPoint y: 180, endPoint x: 244, endPoint y: 159, distance: 81.0
click at [322, 180] on div "0" at bounding box center [277, 174] width 141 height 13
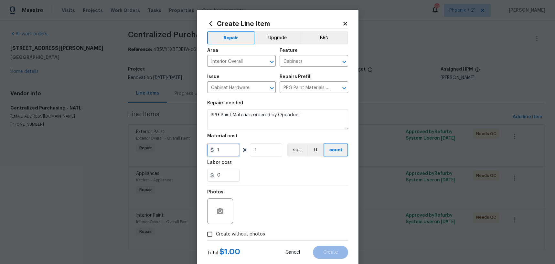
drag, startPoint x: 225, startPoint y: 150, endPoint x: 211, endPoint y: 147, distance: 14.5
click at [211, 147] on div "1" at bounding box center [223, 149] width 32 height 13
type input "429.08"
drag, startPoint x: 248, startPoint y: 237, endPoint x: 249, endPoint y: 231, distance: 5.9
click at [248, 237] on label "Create without photos" at bounding box center [234, 234] width 61 height 12
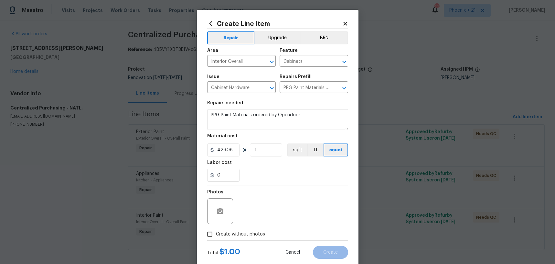
click at [216, 237] on input "Create without photos" at bounding box center [210, 234] width 12 height 12
checkbox input "true"
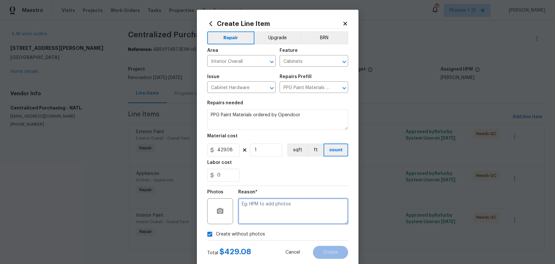
click at [252, 221] on textarea at bounding box center [293, 211] width 110 height 26
type textarea "NA"
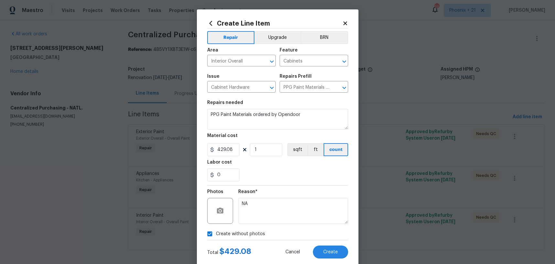
click at [295, 176] on div "0" at bounding box center [277, 174] width 141 height 13
click at [331, 256] on button "Create" at bounding box center [330, 251] width 35 height 13
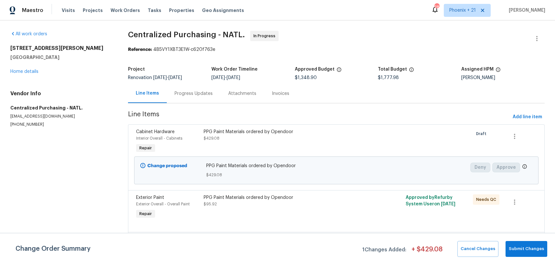
click at [125, 14] on div "Visits Projects Work Orders Tasks Properties Geo Assignments" at bounding box center [157, 10] width 190 height 13
click at [126, 11] on span "Work Orders" at bounding box center [125, 10] width 29 height 6
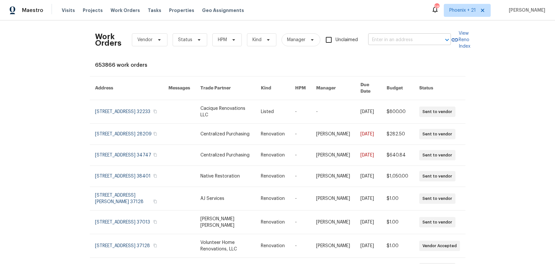
click at [403, 42] on input "text" at bounding box center [400, 40] width 65 height 10
paste input "300 Whisper Wood Way, Lebanon, TN 37087"
type input "300 Whisper Wood Way, Lebanon, TN 37087"
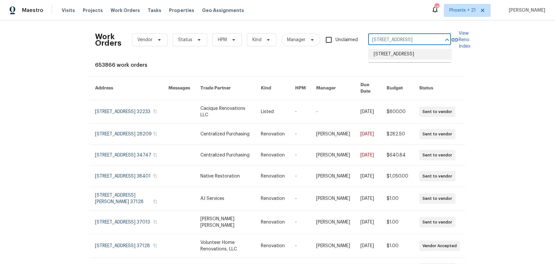
click at [402, 54] on li "300 Whisper Wood Way, Lebanon, TN 37087" at bounding box center [410, 54] width 83 height 11
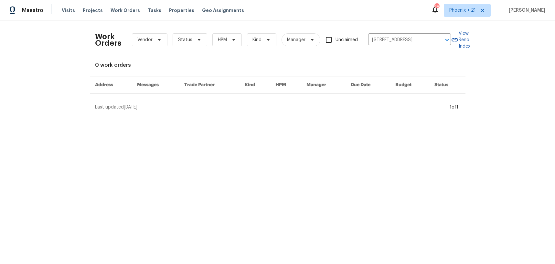
click at [210, 104] on div "Last updated 9/25/2025" at bounding box center [271, 107] width 353 height 6
click at [419, 28] on div "Work Orders Vendor Status HPM Kind Manager Unclaimed 300 Whisper Wood Way, Leba…" at bounding box center [273, 40] width 356 height 28
click at [421, 37] on input "300 Whisper Wood Way, Lebanon, TN 37087" at bounding box center [400, 40] width 65 height 10
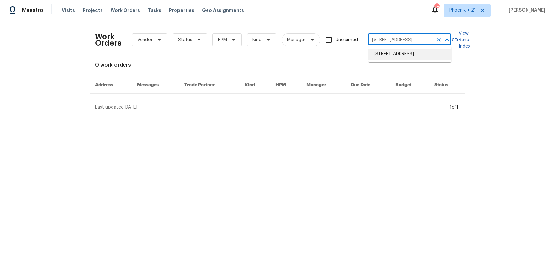
click at [379, 60] on li "300 Whisper Wood Way, Lebanon, TN 37087" at bounding box center [410, 54] width 83 height 11
click at [101, 10] on div "Visits Projects Work Orders Tasks Properties Geo Assignments" at bounding box center [157, 10] width 190 height 13
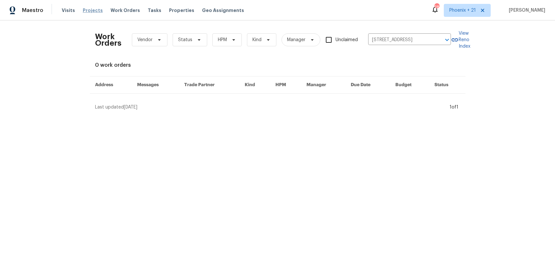
click at [95, 10] on span "Projects" at bounding box center [93, 10] width 20 height 6
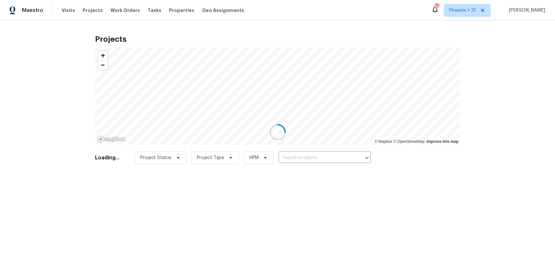
click at [318, 156] on div at bounding box center [277, 132] width 555 height 264
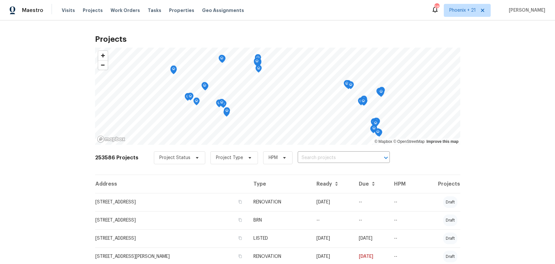
click at [318, 156] on input "text" at bounding box center [335, 158] width 74 height 10
paste input "300 Whisper Wood Way, Lebanon, TN 37087"
type input "300 Whisper Wood Way, Lebanon, TN 37087"
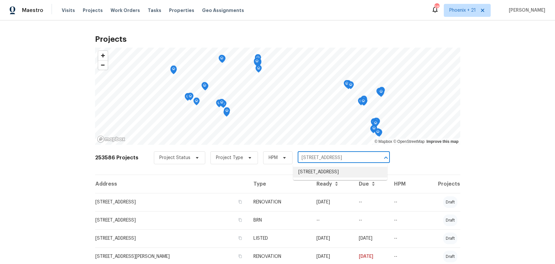
click at [323, 170] on li "300 Whisper Wood Way, Lebanon, TN 37087" at bounding box center [340, 172] width 94 height 11
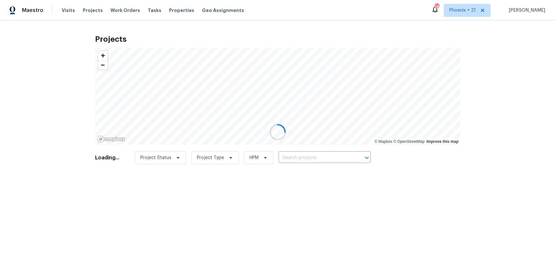
type input "300 Whisper Wood Way, Lebanon, TN 37087"
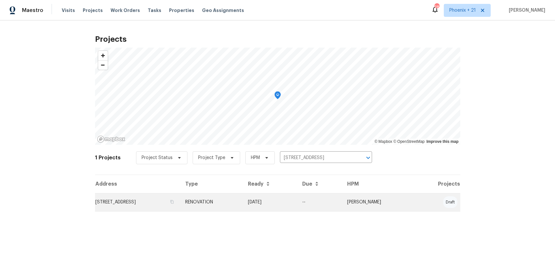
click at [243, 200] on td "RENOVATION" at bounding box center [211, 202] width 63 height 18
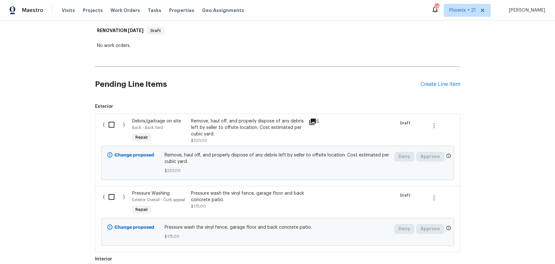
scroll to position [115, 0]
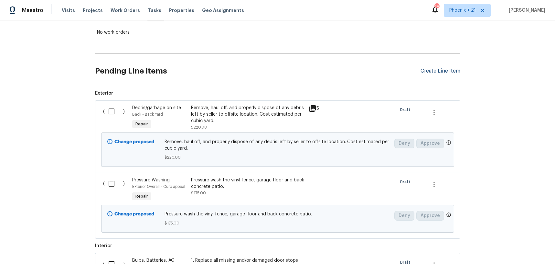
click at [429, 70] on div "Create Line Item" at bounding box center [441, 71] width 40 height 6
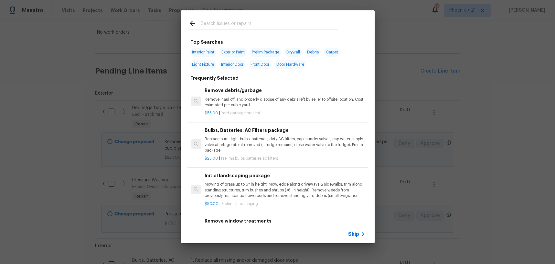
click at [218, 25] on input "text" at bounding box center [269, 24] width 137 height 10
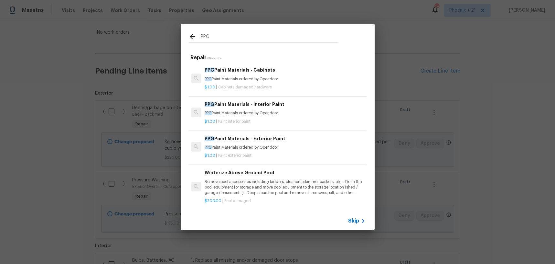
type input "PPG"
click at [283, 124] on div "PPG Paint Materials - Interior Paint PPG Paint Materials ordered by Opendoor $1…" at bounding box center [285, 113] width 162 height 26
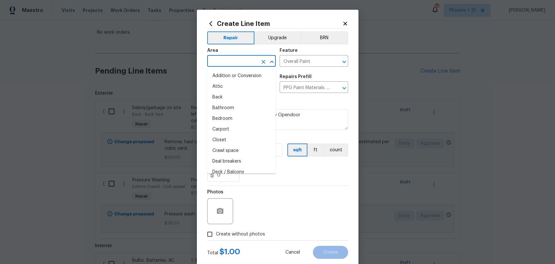
click at [227, 61] on input "text" at bounding box center [232, 62] width 50 height 10
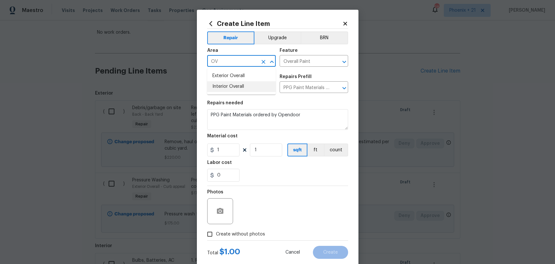
click at [238, 84] on li "Interior Overall" at bounding box center [241, 86] width 69 height 11
type input "Interior Overall"
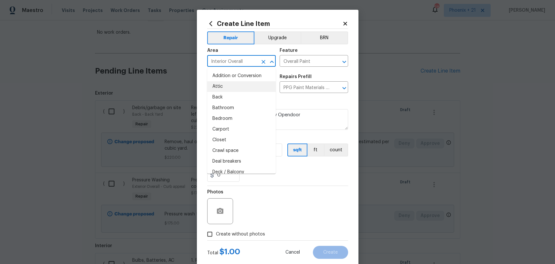
click at [281, 209] on div "Photos" at bounding box center [277, 207] width 141 height 42
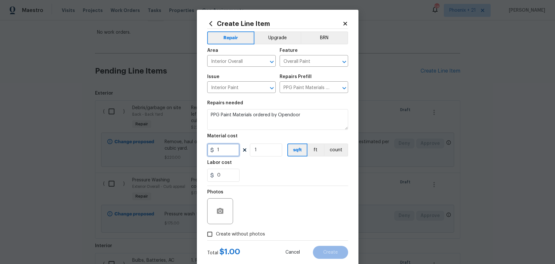
drag, startPoint x: 228, startPoint y: 151, endPoint x: 202, endPoint y: 150, distance: 25.9
click at [202, 150] on div "Create Line Item Repair Upgrade BRN Area Interior Overall ​ Feature Overall Pai…" at bounding box center [278, 139] width 162 height 259
type input "704.03"
drag, startPoint x: 240, startPoint y: 230, endPoint x: 258, endPoint y: 227, distance: 18.3
click at [240, 231] on span "Create without photos" at bounding box center [240, 234] width 49 height 7
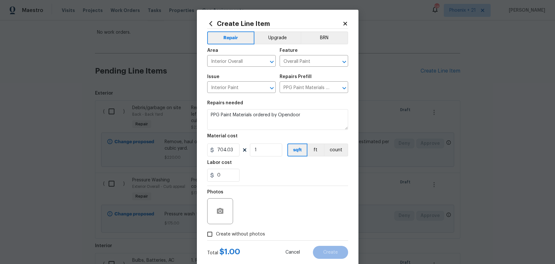
click at [216, 230] on input "Create without photos" at bounding box center [210, 234] width 12 height 12
checkbox input "true"
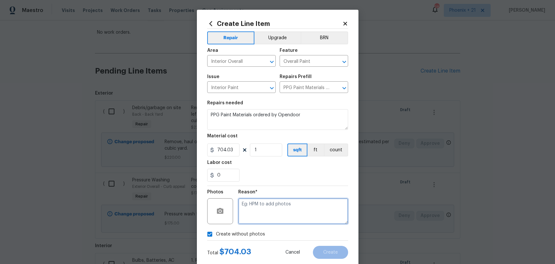
click at [281, 216] on textarea at bounding box center [293, 211] width 110 height 26
type textarea "NA"
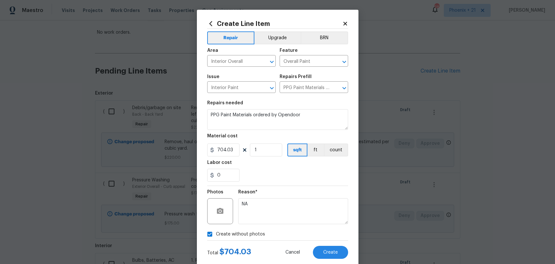
click at [349, 246] on div "Create Line Item Repair Upgrade BRN Area Interior Overall ​ Feature Overall Pai…" at bounding box center [278, 139] width 162 height 259
click at [346, 249] on button "Create" at bounding box center [330, 251] width 35 height 13
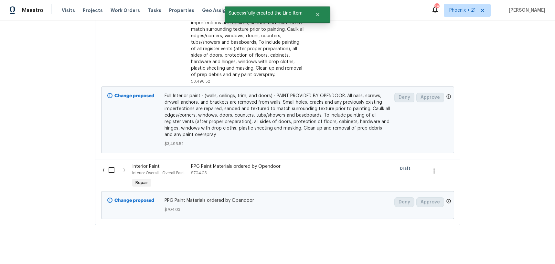
scroll to position [800, 0]
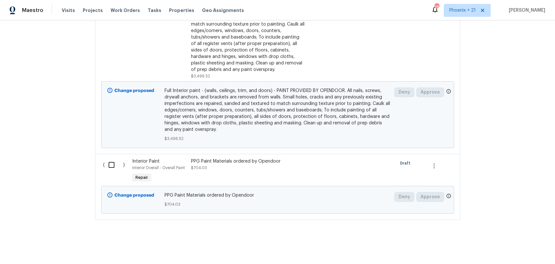
click at [108, 163] on input "checkbox" at bounding box center [114, 165] width 18 height 14
click at [516, 244] on span "Create Work Order" at bounding box center [518, 248] width 43 height 8
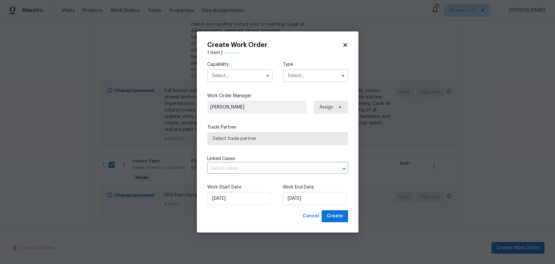
checkbox input "false"
click at [241, 76] on input "text" at bounding box center [239, 75] width 65 height 13
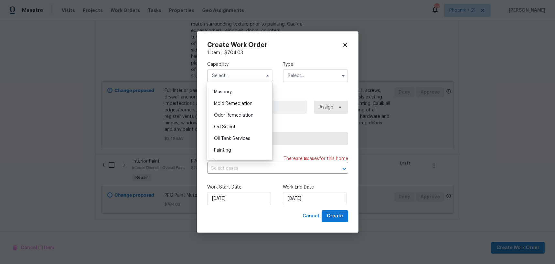
scroll to position [499, 0]
click at [239, 136] on div "Painting" at bounding box center [240, 134] width 62 height 12
type input "Painting"
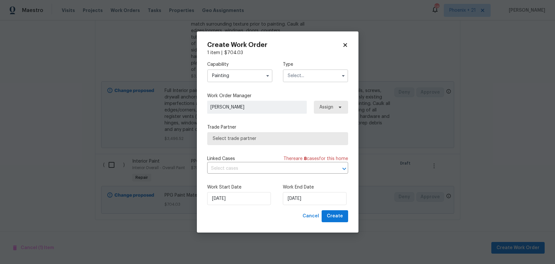
drag, startPoint x: 324, startPoint y: 60, endPoint x: 322, endPoint y: 68, distance: 7.5
click at [324, 61] on div "Capability Painting Agent Appliance Bathtub Resurfacing BRN And Lrr Broker Cabi…" at bounding box center [277, 71] width 141 height 31
drag, startPoint x: 320, startPoint y: 72, endPoint x: 320, endPoint y: 80, distance: 7.1
click at [320, 73] on input "text" at bounding box center [315, 75] width 65 height 13
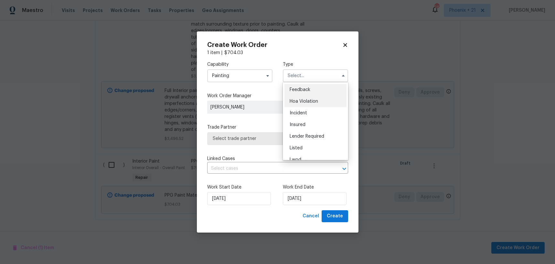
scroll to position [77, 0]
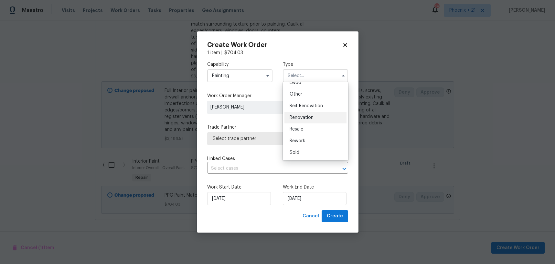
click at [313, 122] on div "Renovation" at bounding box center [316, 118] width 62 height 12
type input "Renovation"
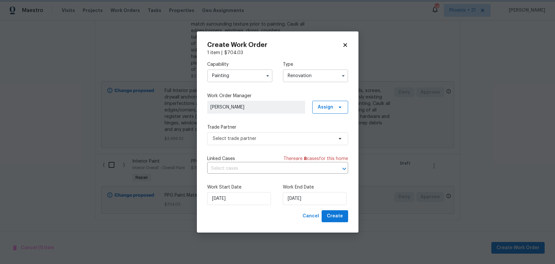
scroll to position [0, 0]
click at [321, 109] on span "Assign" at bounding box center [326, 107] width 16 height 6
click at [320, 135] on div "Assign to me" at bounding box center [331, 134] width 28 height 6
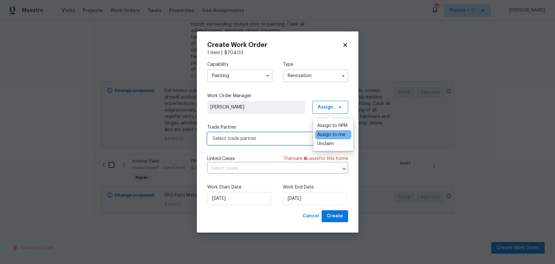
click at [273, 138] on span "Select trade partner" at bounding box center [273, 138] width 121 height 6
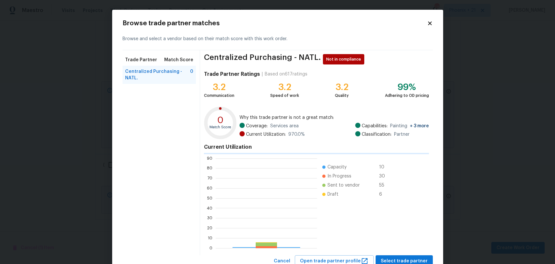
scroll to position [91, 102]
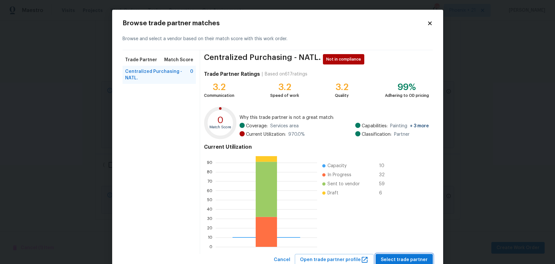
click at [383, 255] on button "Select trade partner" at bounding box center [404, 260] width 57 height 12
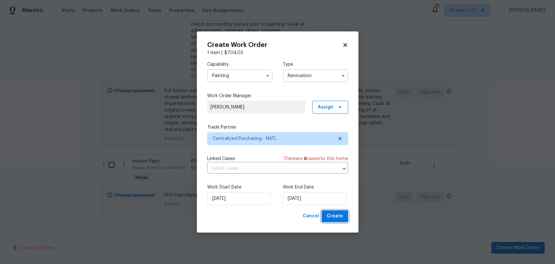
click at [334, 212] on span "Create" at bounding box center [335, 216] width 16 height 8
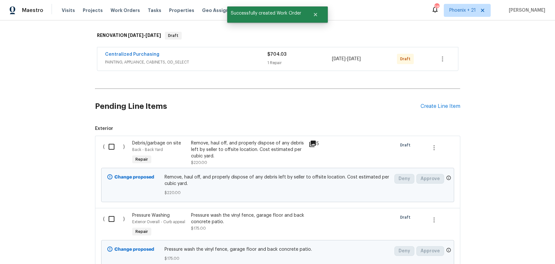
scroll to position [0, 0]
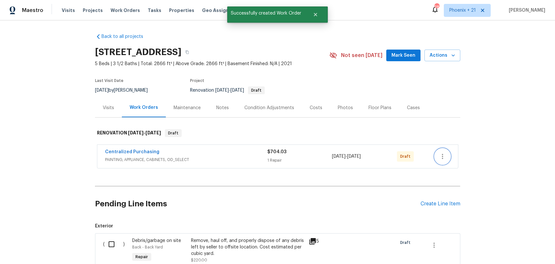
click at [447, 157] on button "button" at bounding box center [443, 156] width 16 height 16
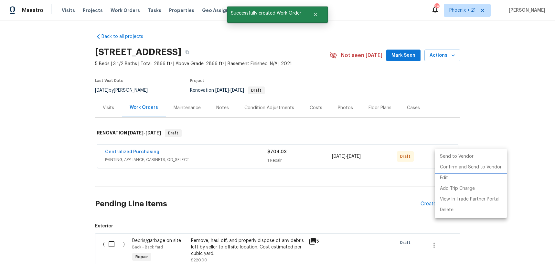
click at [448, 165] on li "Confirm and Send to Vendor" at bounding box center [471, 167] width 72 height 11
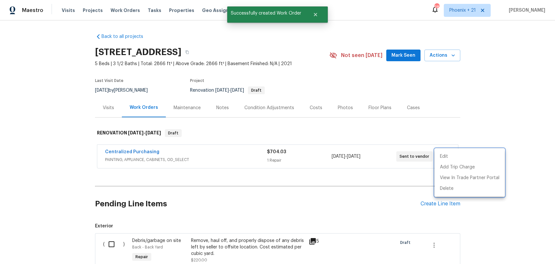
drag, startPoint x: 165, startPoint y: 159, endPoint x: 137, endPoint y: 148, distance: 30.2
click at [158, 157] on div at bounding box center [277, 132] width 555 height 264
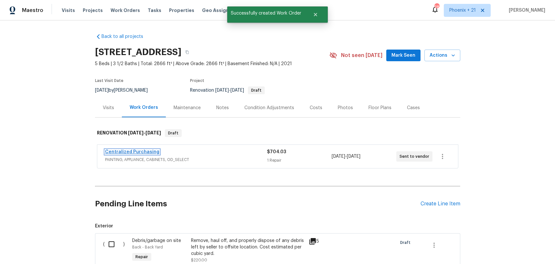
click at [138, 152] on link "Centralized Purchasing" at bounding box center [132, 151] width 54 height 5
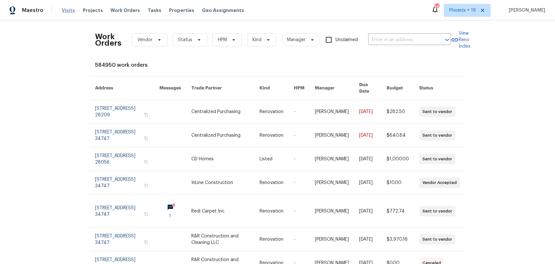
click at [62, 12] on span "Visits" at bounding box center [68, 10] width 13 height 6
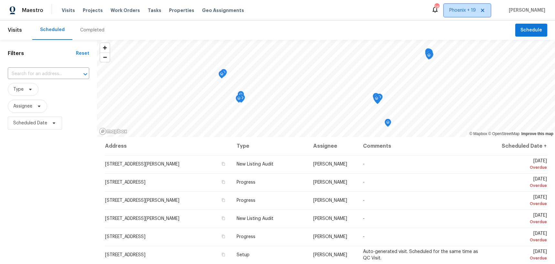
drag, startPoint x: 464, startPoint y: 10, endPoint x: 466, endPoint y: 16, distance: 6.3
click at [464, 10] on span "Phoenix + 19" at bounding box center [463, 10] width 27 height 6
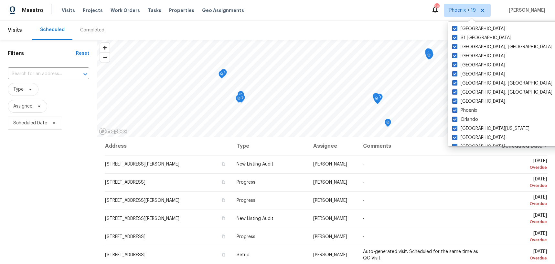
scroll to position [442, 0]
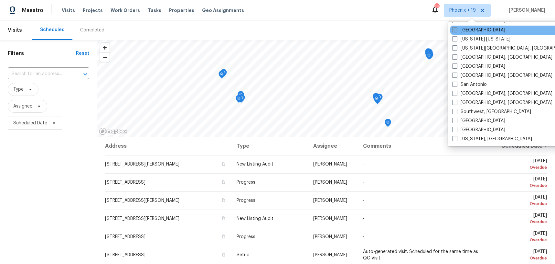
click at [471, 29] on label "[GEOGRAPHIC_DATA]" at bounding box center [478, 30] width 53 height 6
click at [457, 29] on input "[GEOGRAPHIC_DATA]" at bounding box center [454, 29] width 4 height 4
checkbox input "true"
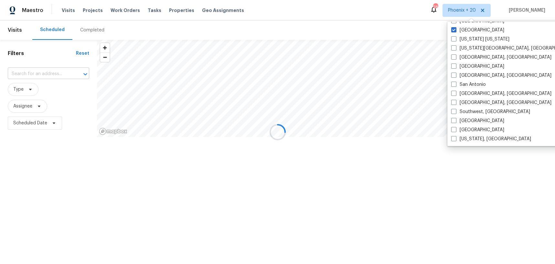
drag, startPoint x: 56, startPoint y: 65, endPoint x: 55, endPoint y: 69, distance: 4.2
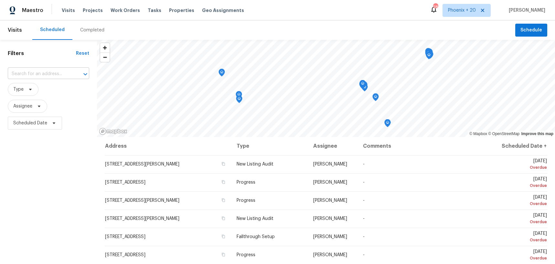
click at [54, 71] on input "text" at bounding box center [39, 74] width 63 height 10
paste input "[STREET_ADDRESS]"
type input "[STREET_ADDRESS]"
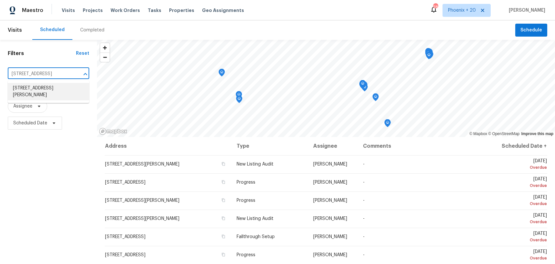
click at [53, 88] on li "[STREET_ADDRESS][PERSON_NAME]" at bounding box center [48, 91] width 81 height 17
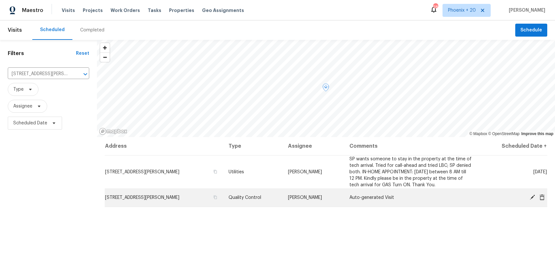
click at [542, 198] on icon at bounding box center [542, 197] width 6 height 6
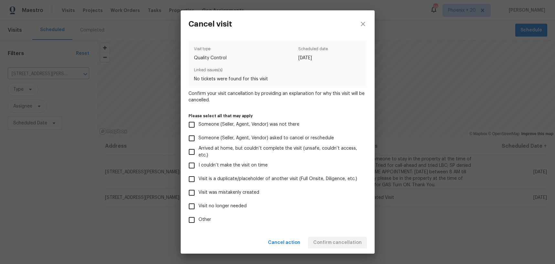
click at [199, 194] on span "Visit was mistakenly created" at bounding box center [229, 192] width 61 height 7
click at [199, 194] on input "Visit was mistakenly created" at bounding box center [192, 193] width 14 height 14
checkbox input "true"
click at [335, 244] on span "Confirm cancellation" at bounding box center [337, 242] width 49 height 8
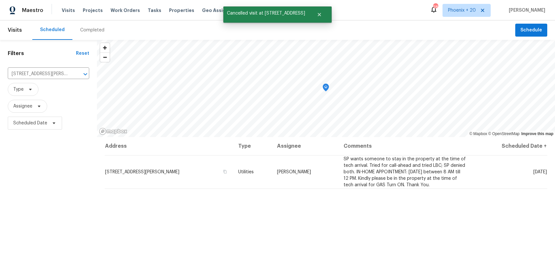
click at [409, 238] on div "Address Type Assignee Comments Scheduled Date ↑ [STREET_ADDRESS][PERSON_NAME] U…" at bounding box center [326, 242] width 458 height 211
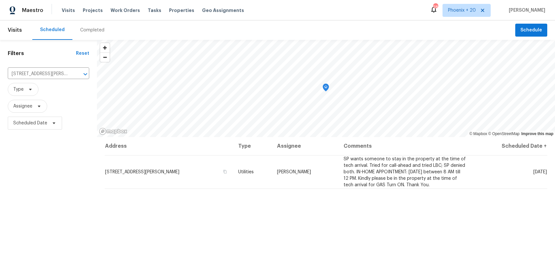
drag, startPoint x: 402, startPoint y: 228, endPoint x: 397, endPoint y: 227, distance: 5.2
click at [401, 227] on div "Address Type Assignee Comments Scheduled Date ↑ [STREET_ADDRESS][PERSON_NAME] U…" at bounding box center [326, 242] width 458 height 211
